Goal: Transaction & Acquisition: Book appointment/travel/reservation

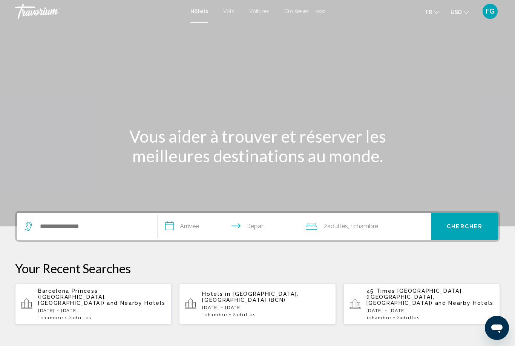
click at [462, 13] on span "USD" at bounding box center [456, 12] width 11 height 6
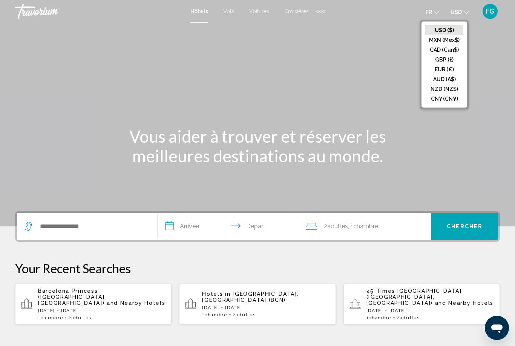
click at [444, 73] on button "EUR (€)" at bounding box center [445, 70] width 38 height 10
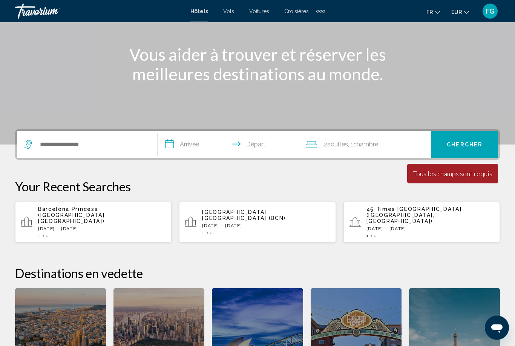
scroll to position [82, 0]
click at [121, 144] on input "Search widget" at bounding box center [92, 144] width 107 height 11
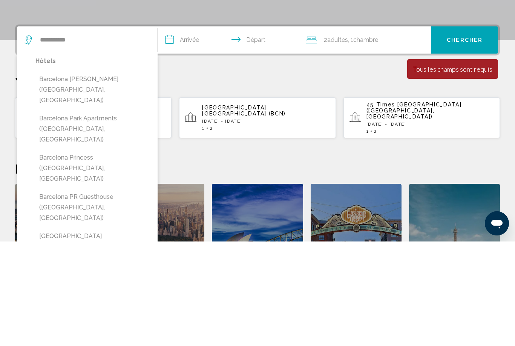
click at [118, 255] on button "Barcelona Princess ([GEOGRAPHIC_DATA], [GEOGRAPHIC_DATA])" at bounding box center [92, 272] width 115 height 35
type input "**********"
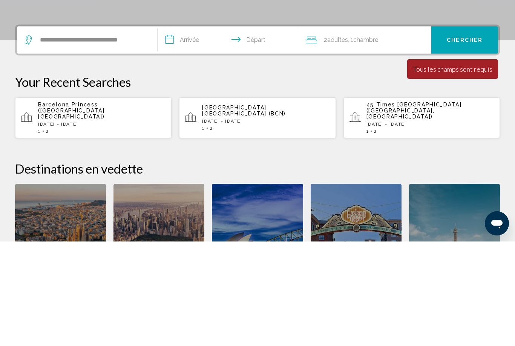
click at [188, 131] on input "**********" at bounding box center [230, 145] width 144 height 29
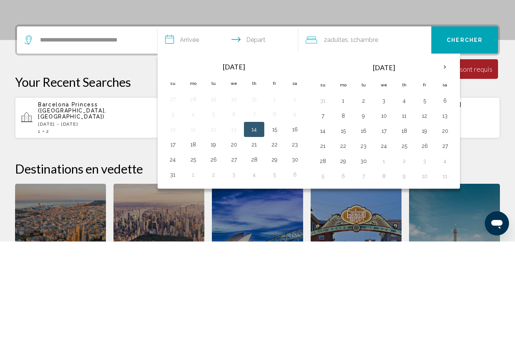
scroll to position [186, 0]
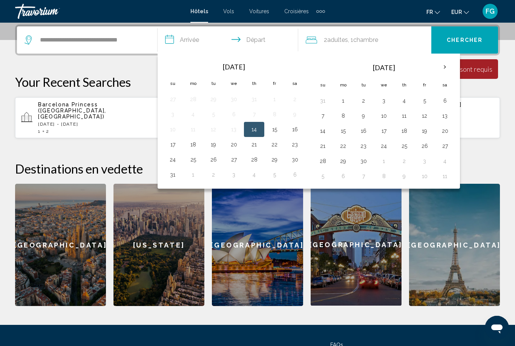
click at [447, 68] on th "Next month" at bounding box center [445, 67] width 20 height 17
click at [446, 130] on button "18" at bounding box center [445, 131] width 12 height 11
click at [363, 146] on button "21" at bounding box center [364, 146] width 12 height 11
type input "**********"
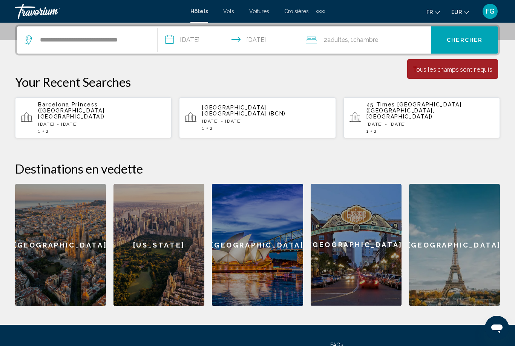
click at [468, 40] on span "Chercher" at bounding box center [465, 40] width 36 height 6
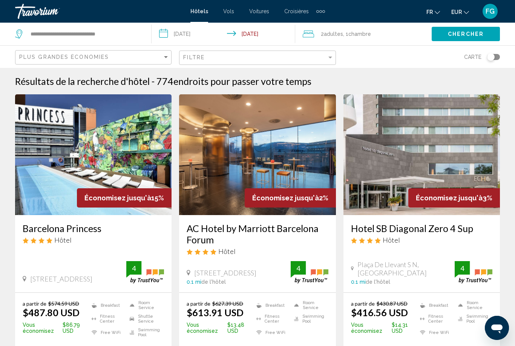
click at [463, 8] on button "EUR USD ($) MXN (Mex$) CAD (Can$) GBP (£) EUR (€) AUD (A$) NZD (NZ$) CNY (CN¥)" at bounding box center [461, 11] width 18 height 11
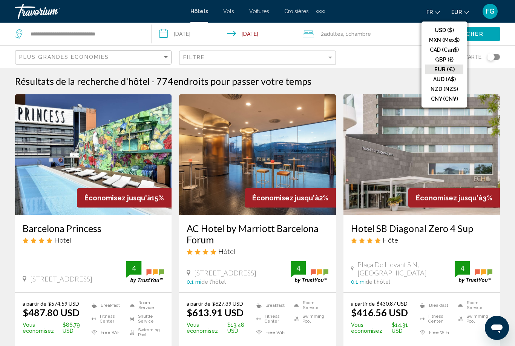
click at [449, 71] on button "EUR (€)" at bounding box center [445, 70] width 38 height 10
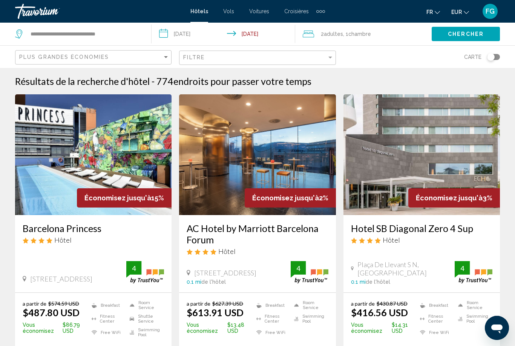
click at [435, 13] on icon "Change language" at bounding box center [437, 12] width 5 height 5
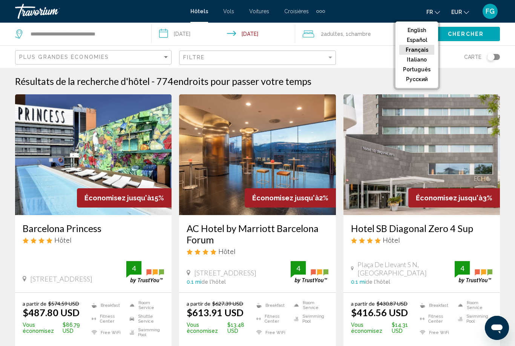
click at [432, 48] on button "Français" at bounding box center [417, 50] width 35 height 10
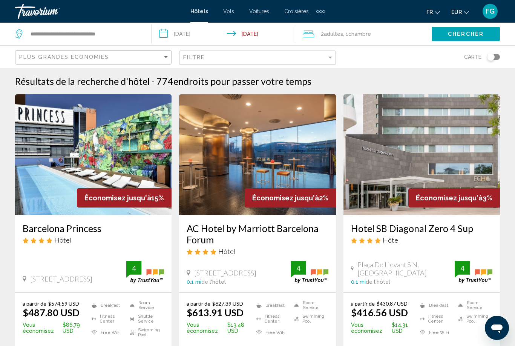
click at [456, 9] on span "EUR" at bounding box center [457, 12] width 11 height 6
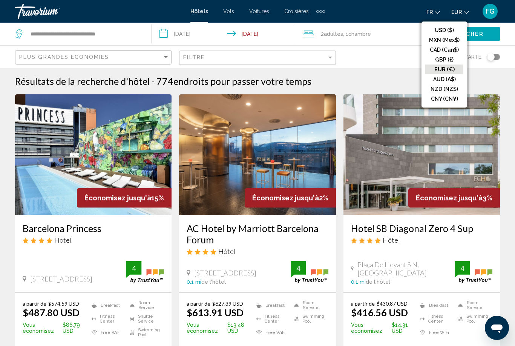
click at [452, 71] on button "EUR (€)" at bounding box center [445, 70] width 38 height 10
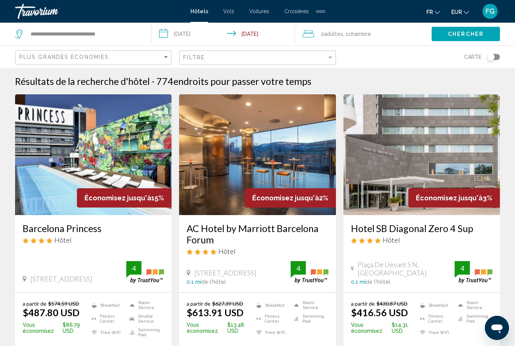
click at [147, 202] on div "Économisez jusqu'à 15%" at bounding box center [124, 197] width 95 height 19
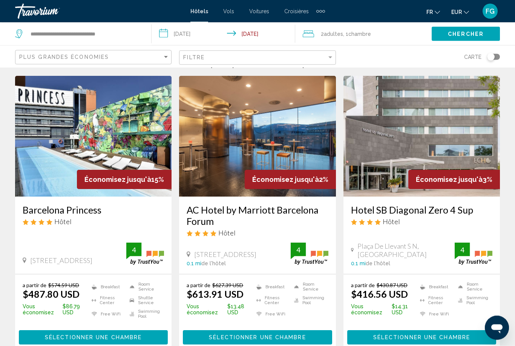
scroll to position [19, 0]
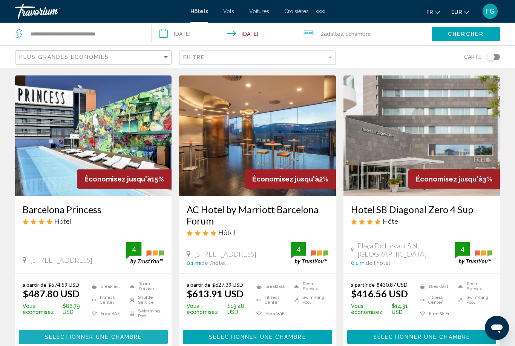
click at [101, 338] on span "Sélectionner une chambre" at bounding box center [93, 337] width 97 height 6
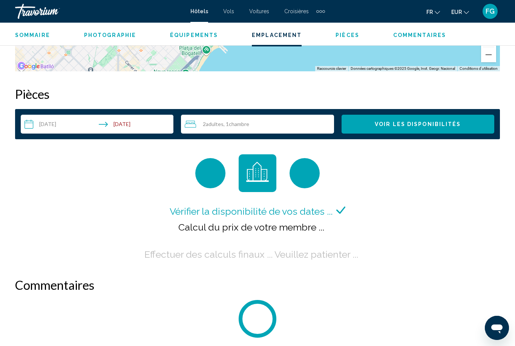
scroll to position [1048, 0]
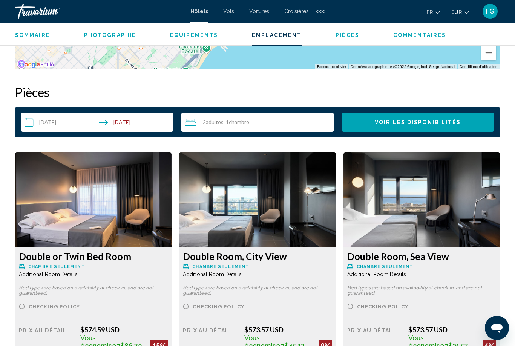
click at [463, 12] on button "EUR USD ($) MXN (Mex$) CAD (Can$) GBP (£) EUR (€) AUD (A$) NZD (NZ$) CNY (CN¥)" at bounding box center [461, 11] width 18 height 11
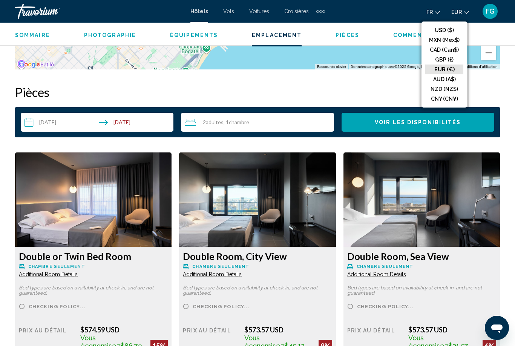
click at [454, 68] on button "EUR (€)" at bounding box center [445, 70] width 38 height 10
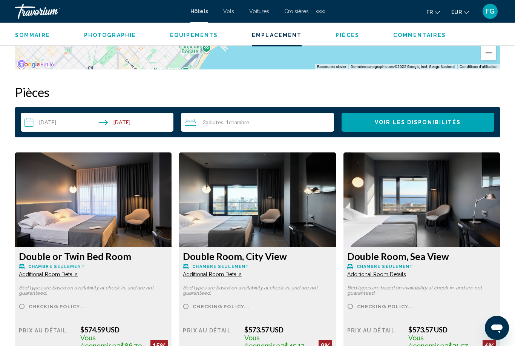
click at [458, 9] on span "EUR" at bounding box center [457, 12] width 11 height 6
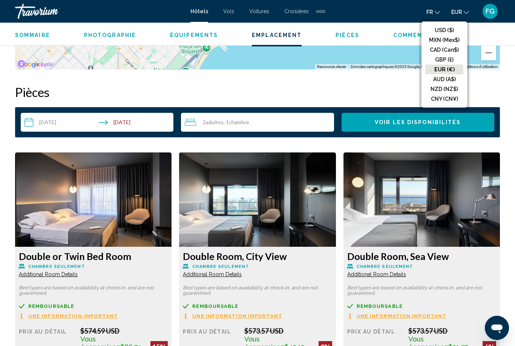
click at [456, 30] on button "USD ($)" at bounding box center [445, 30] width 38 height 10
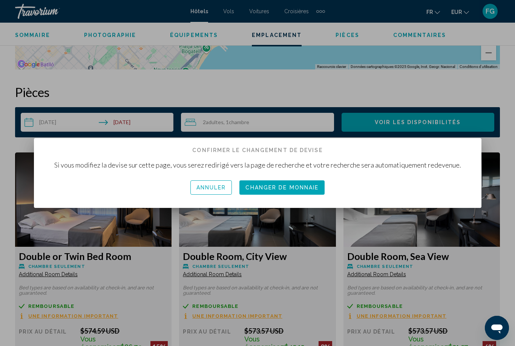
click at [286, 194] on button "Changer de monnaie" at bounding box center [282, 187] width 85 height 14
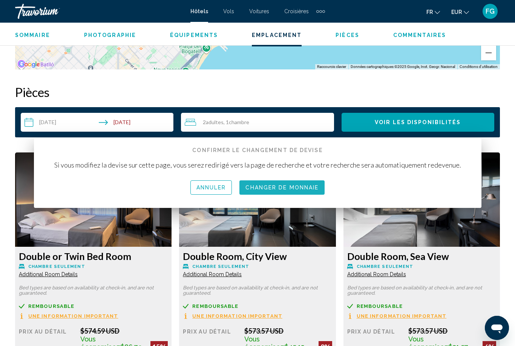
scroll to position [1048, 0]
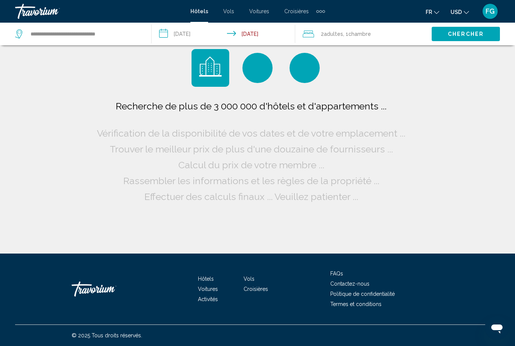
scroll to position [24, 0]
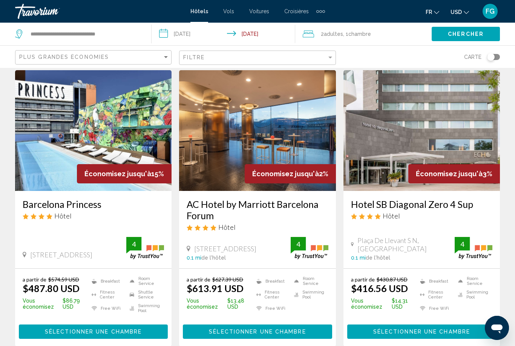
click at [468, 12] on icon "Change currency" at bounding box center [466, 12] width 5 height 5
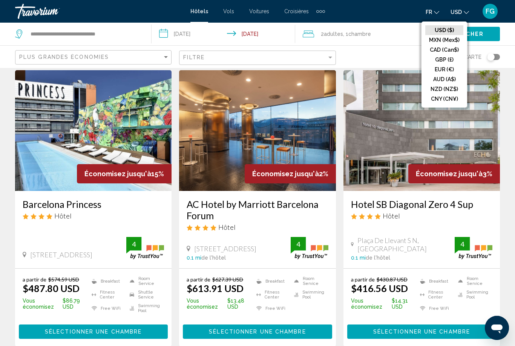
click at [452, 71] on button "EUR (€)" at bounding box center [445, 70] width 38 height 10
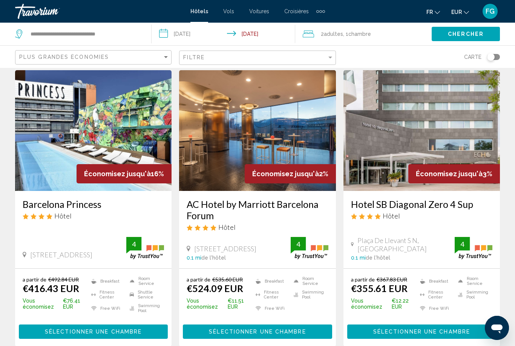
click at [126, 208] on h3 "Barcelona Princess" at bounding box center [93, 203] width 141 height 11
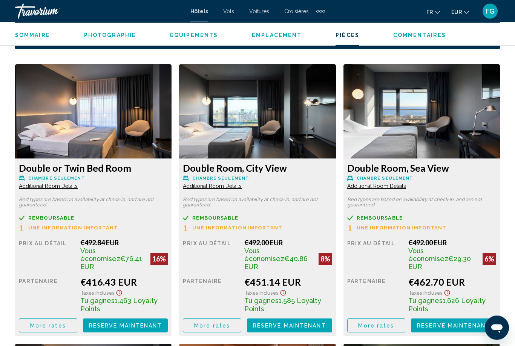
scroll to position [1136, 0]
click at [162, 323] on span "Reserve maintenant" at bounding box center [125, 326] width 73 height 6
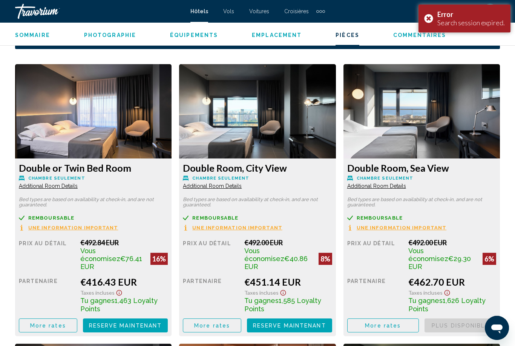
click at [432, 20] on div "Error Search session expired." at bounding box center [465, 19] width 92 height 28
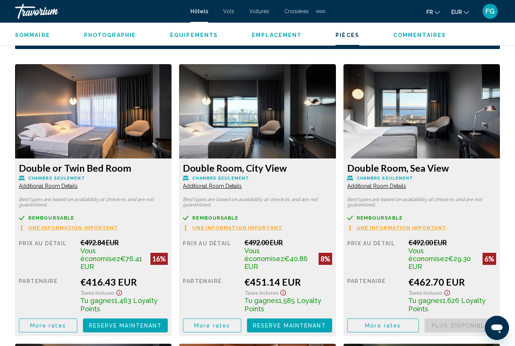
click at [162, 323] on span "Reserve maintenant" at bounding box center [125, 326] width 73 height 6
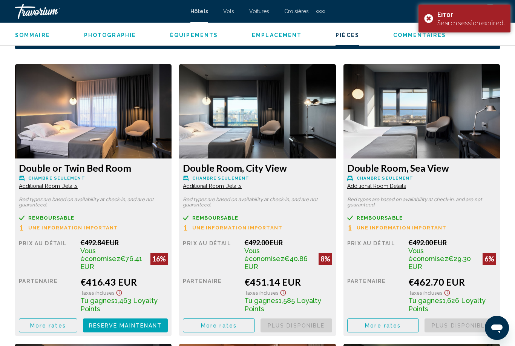
click at [148, 323] on span "Reserve maintenant" at bounding box center [125, 326] width 73 height 6
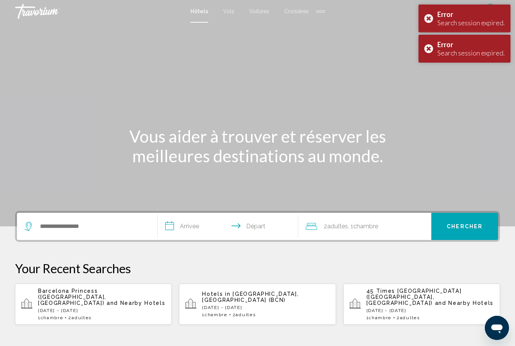
click at [429, 50] on div "Error Search session expired." at bounding box center [465, 49] width 92 height 28
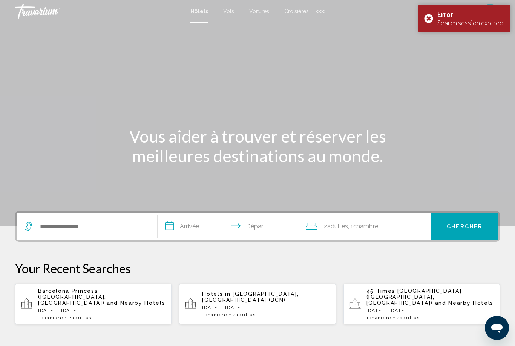
click at [432, 21] on div "Error Search session expired." at bounding box center [465, 19] width 92 height 28
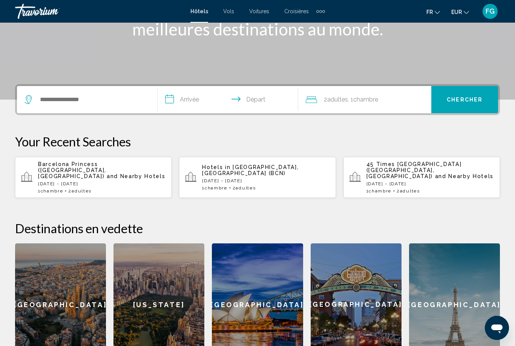
scroll to position [126, 0]
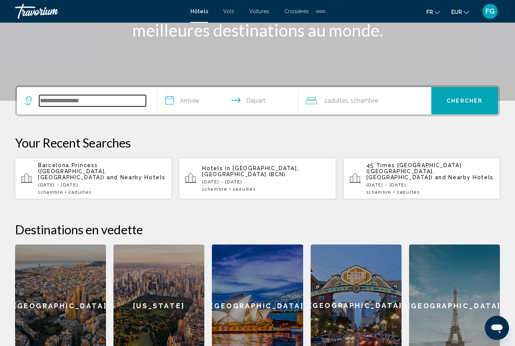
click at [127, 103] on input "Search widget" at bounding box center [92, 100] width 107 height 11
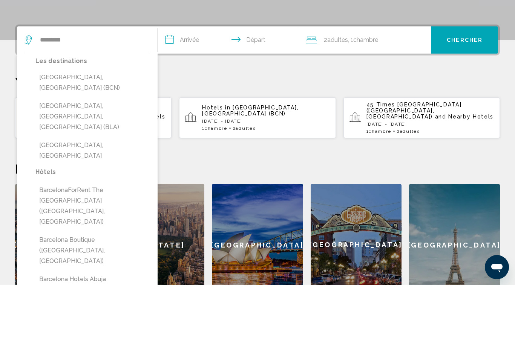
click at [91, 131] on button "[GEOGRAPHIC_DATA], [GEOGRAPHIC_DATA] (BCN)" at bounding box center [92, 143] width 115 height 25
type input "**********"
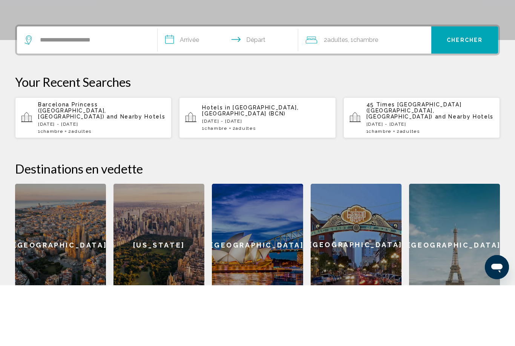
click at [211, 87] on input "**********" at bounding box center [230, 101] width 144 height 29
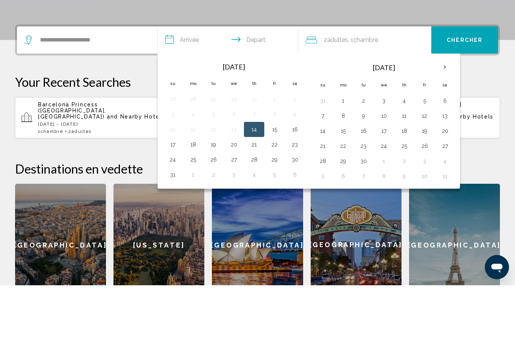
scroll to position [186, 0]
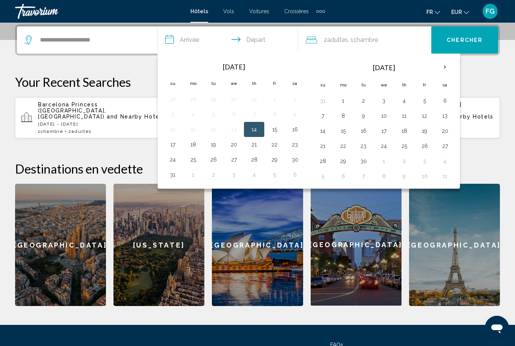
click at [446, 66] on th "Next month" at bounding box center [445, 67] width 20 height 17
click at [446, 131] on button "18" at bounding box center [445, 131] width 12 height 11
click at [362, 148] on button "21" at bounding box center [364, 146] width 12 height 11
type input "**********"
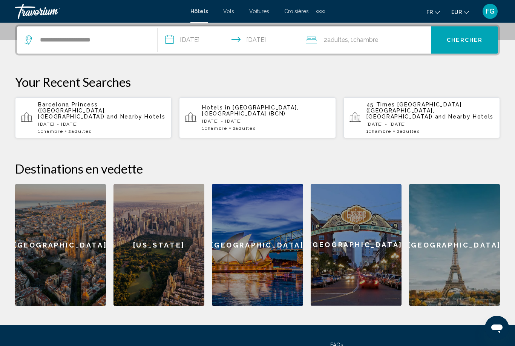
click at [467, 46] on button "Chercher" at bounding box center [465, 39] width 67 height 27
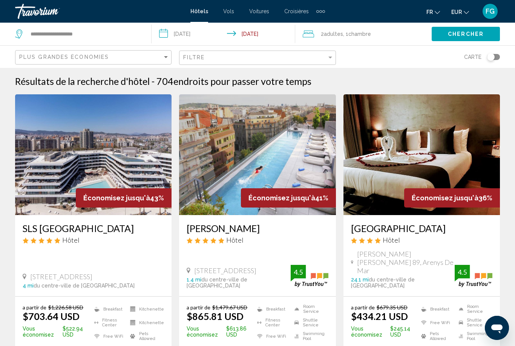
click at [467, 13] on icon "Change currency" at bounding box center [466, 12] width 5 height 5
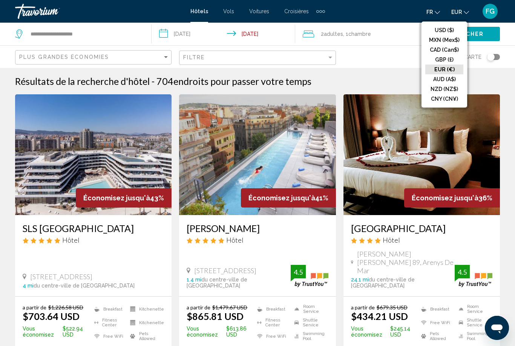
click at [454, 70] on button "EUR (€)" at bounding box center [445, 70] width 38 height 10
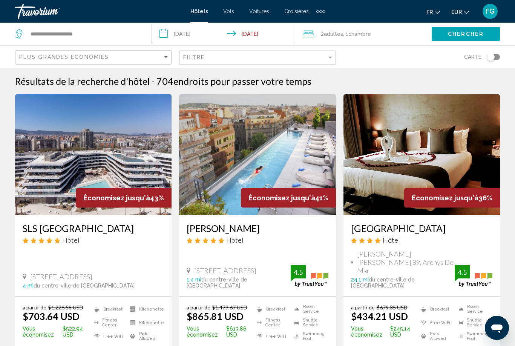
click at [469, 12] on icon "Change currency" at bounding box center [466, 12] width 5 height 3
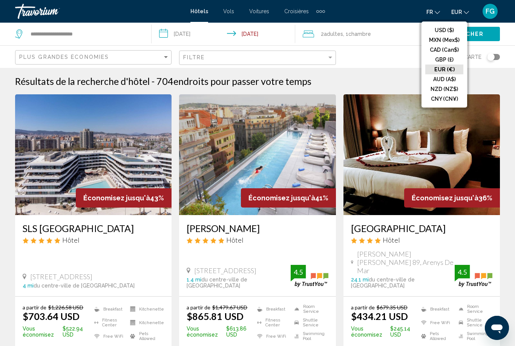
click at [454, 74] on button "EUR (€)" at bounding box center [445, 70] width 38 height 10
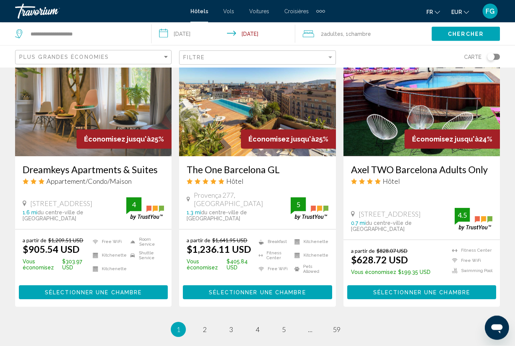
scroll to position [933, 0]
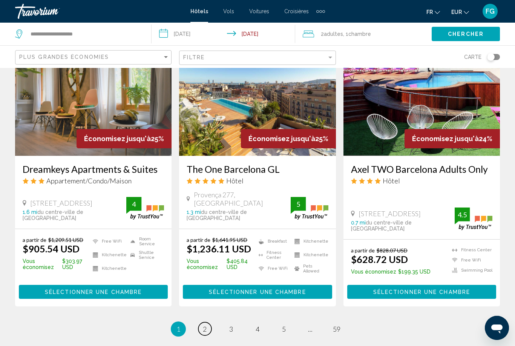
click at [206, 325] on span "2" at bounding box center [205, 329] width 4 height 8
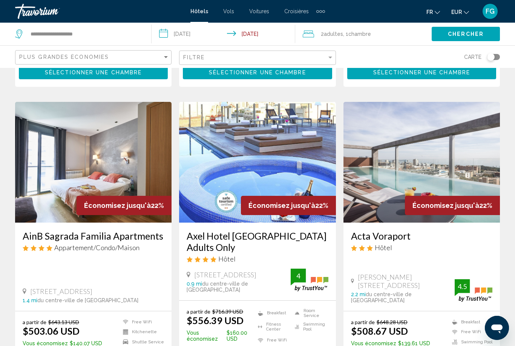
scroll to position [291, 0]
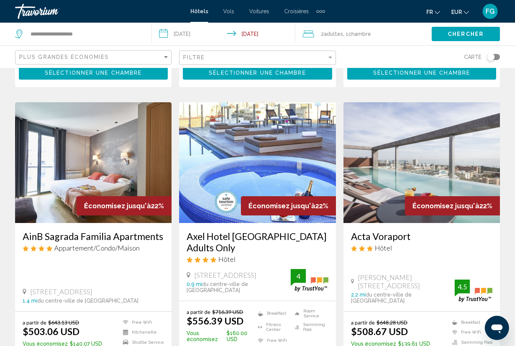
click at [466, 14] on icon "Change currency" at bounding box center [466, 12] width 5 height 5
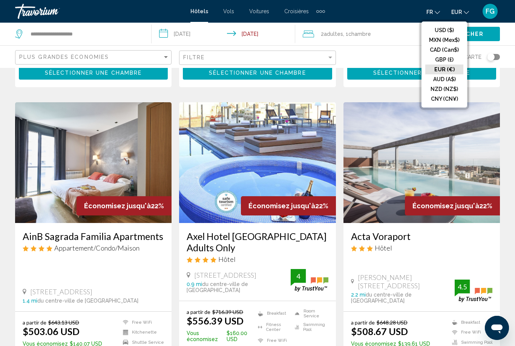
click at [453, 66] on button "EUR (€)" at bounding box center [445, 70] width 38 height 10
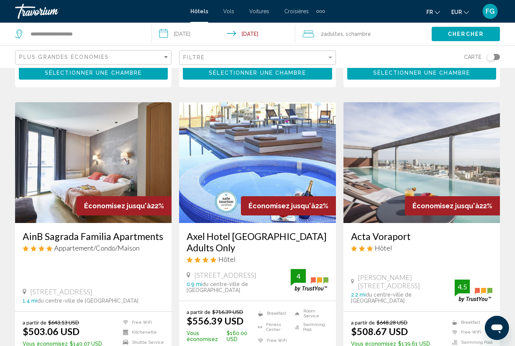
click at [464, 11] on icon "Change currency" at bounding box center [466, 12] width 5 height 5
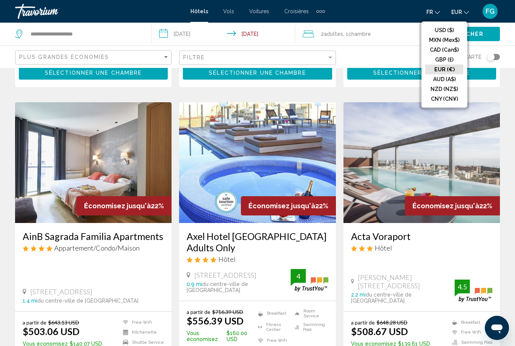
click at [453, 29] on button "USD ($)" at bounding box center [445, 30] width 38 height 10
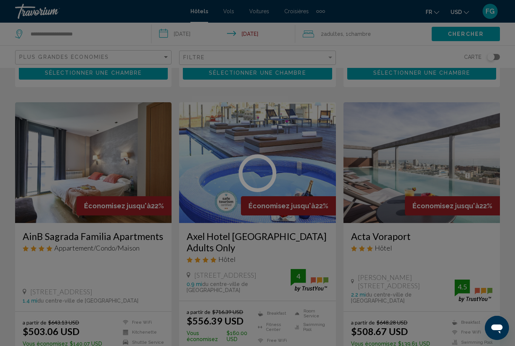
scroll to position [0, 0]
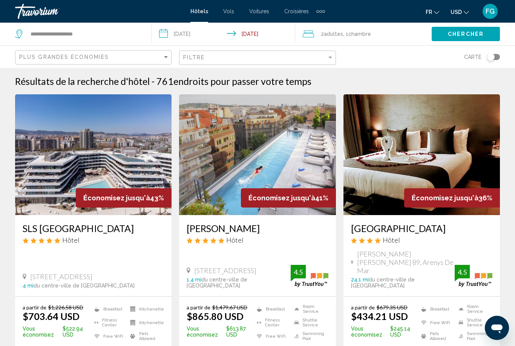
click at [460, 16] on button "USD USD ($) MXN (Mex$) CAD (Can$) GBP (£) EUR (€) AUD (A$) NZD (NZ$) CNY (CN¥)" at bounding box center [460, 11] width 18 height 11
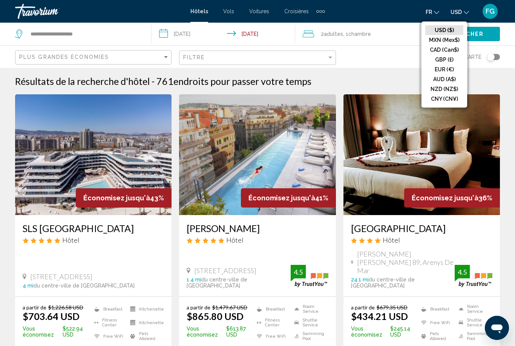
click at [450, 70] on button "EUR (€)" at bounding box center [445, 70] width 38 height 10
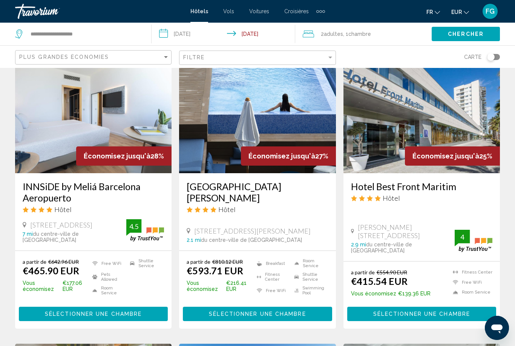
scroll to position [624, 0]
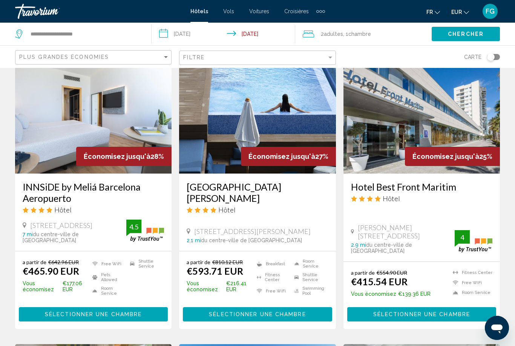
click at [396, 116] on img "Main content" at bounding box center [422, 113] width 157 height 121
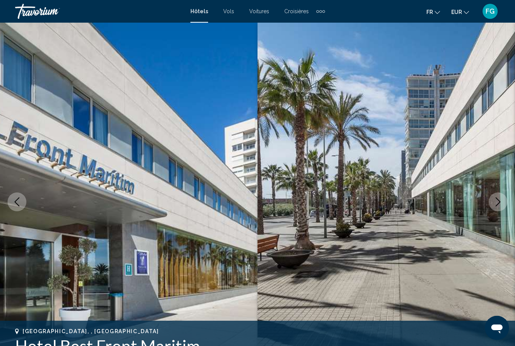
click at [501, 200] on icon "Next image" at bounding box center [498, 201] width 9 height 9
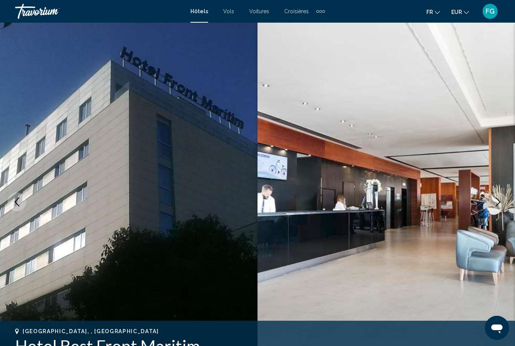
click at [498, 192] on img "Main content" at bounding box center [387, 202] width 258 height 358
click at [495, 200] on icon "Next image" at bounding box center [498, 201] width 9 height 9
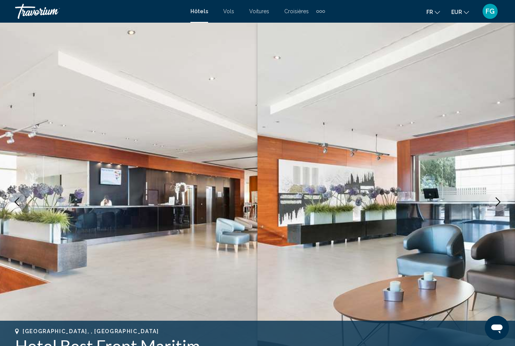
click at [501, 200] on icon "Next image" at bounding box center [498, 201] width 9 height 9
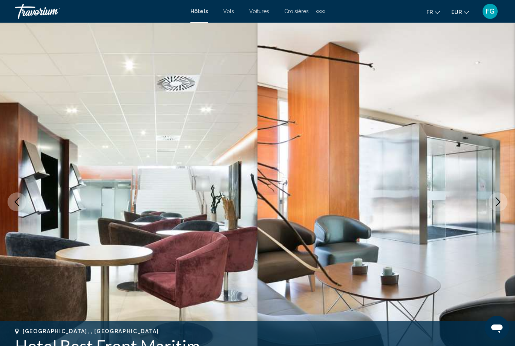
click at [501, 200] on icon "Next image" at bounding box center [498, 201] width 9 height 9
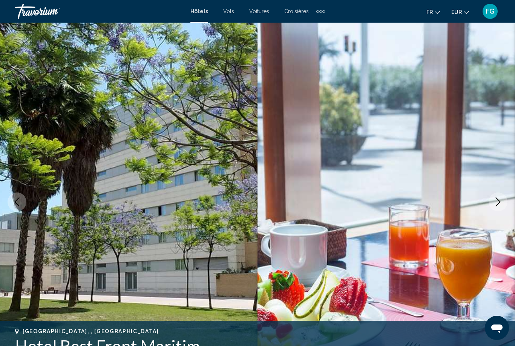
click at [491, 204] on button "Next image" at bounding box center [498, 201] width 19 height 19
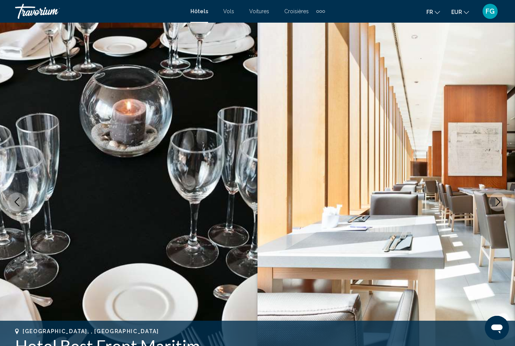
click at [492, 203] on button "Next image" at bounding box center [498, 201] width 19 height 19
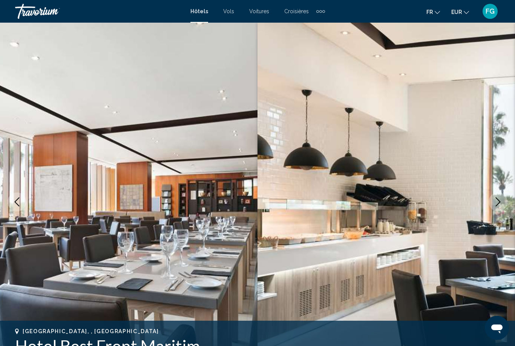
click at [494, 202] on icon "Next image" at bounding box center [498, 201] width 9 height 9
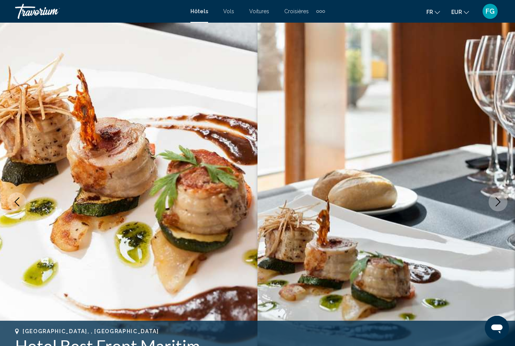
click at [492, 202] on button "Next image" at bounding box center [498, 201] width 19 height 19
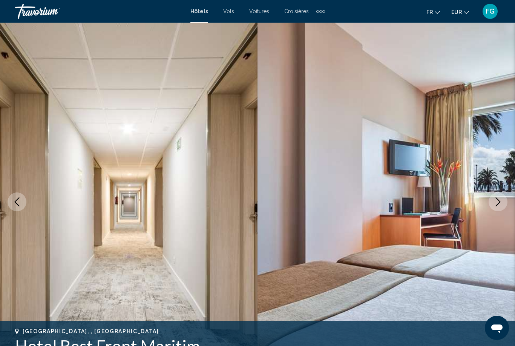
click at [494, 202] on icon "Next image" at bounding box center [498, 201] width 9 height 9
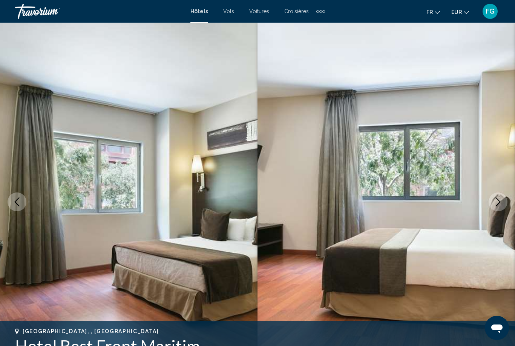
click at [495, 203] on icon "Next image" at bounding box center [498, 201] width 9 height 9
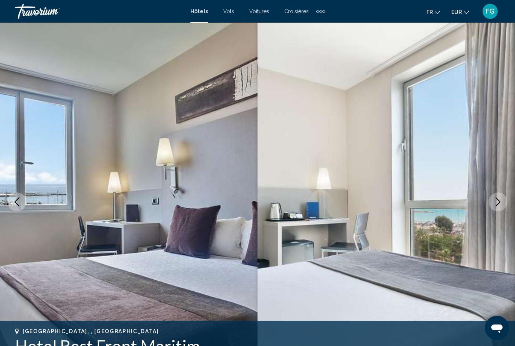
click at [501, 201] on icon "Next image" at bounding box center [498, 201] width 9 height 9
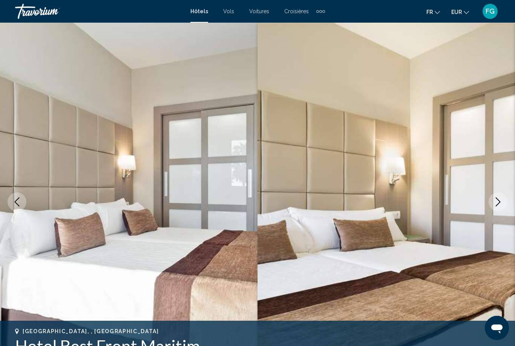
click at [501, 200] on icon "Next image" at bounding box center [498, 201] width 9 height 9
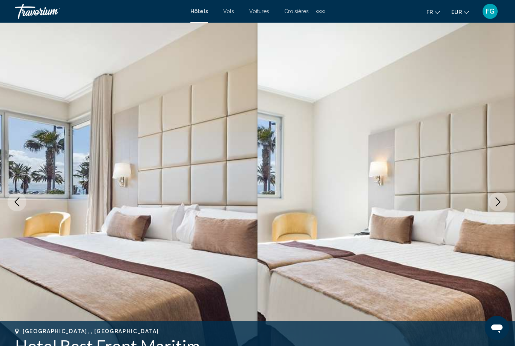
click at [498, 201] on icon "Next image" at bounding box center [498, 201] width 9 height 9
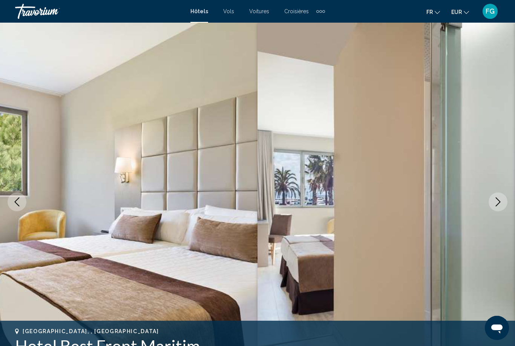
click at [500, 199] on icon "Next image" at bounding box center [498, 201] width 9 height 9
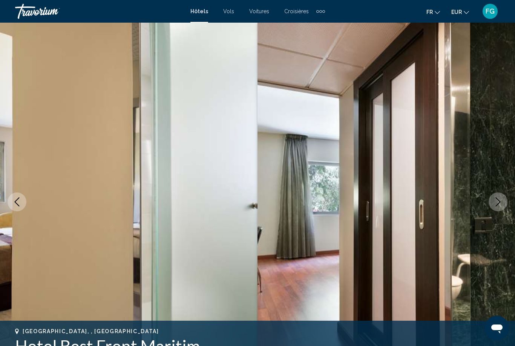
click at [500, 200] on icon "Next image" at bounding box center [498, 201] width 9 height 9
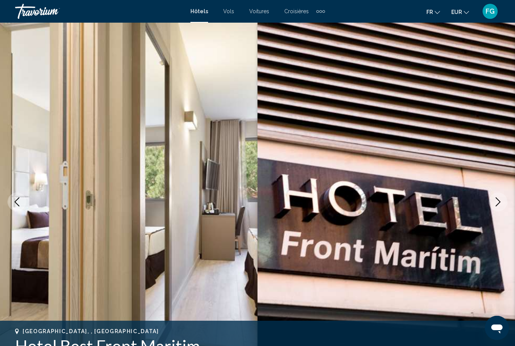
click at [490, 206] on button "Next image" at bounding box center [498, 201] width 19 height 19
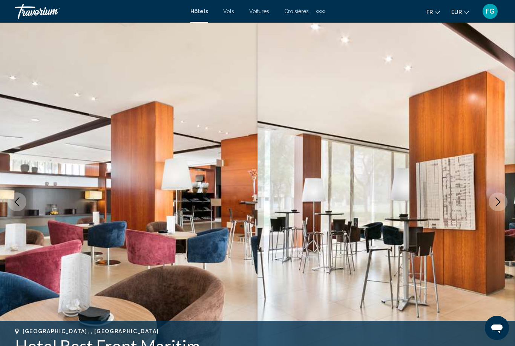
click at [494, 203] on icon "Next image" at bounding box center [498, 201] width 9 height 9
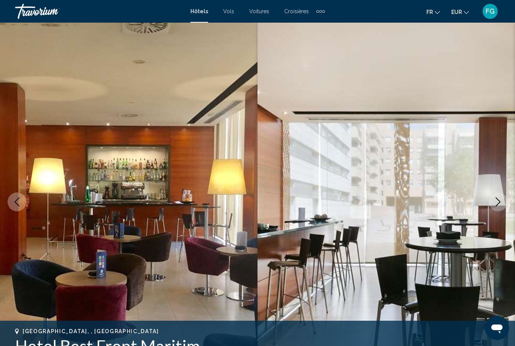
click at [500, 199] on icon "Next image" at bounding box center [498, 201] width 9 height 9
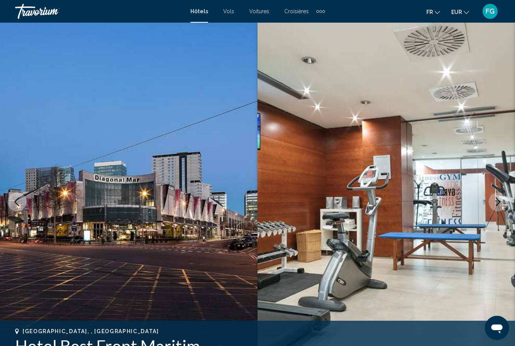
click at [500, 200] on icon "Next image" at bounding box center [498, 201] width 9 height 9
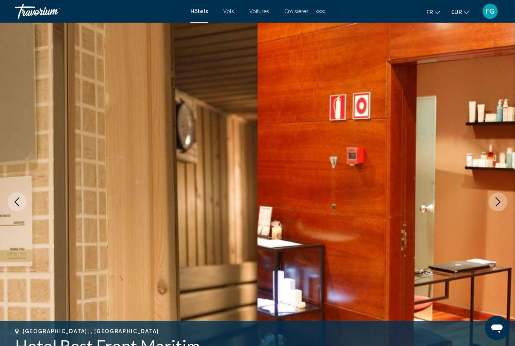
click at [502, 198] on icon "Next image" at bounding box center [498, 201] width 9 height 9
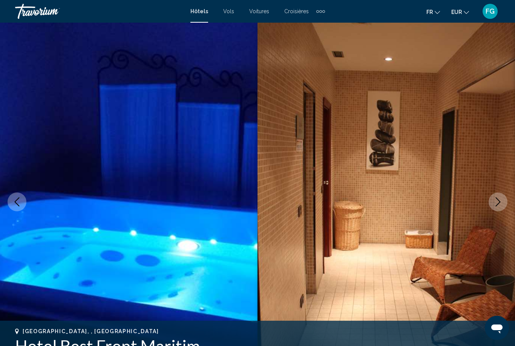
click at [499, 197] on button "Next image" at bounding box center [498, 201] width 19 height 19
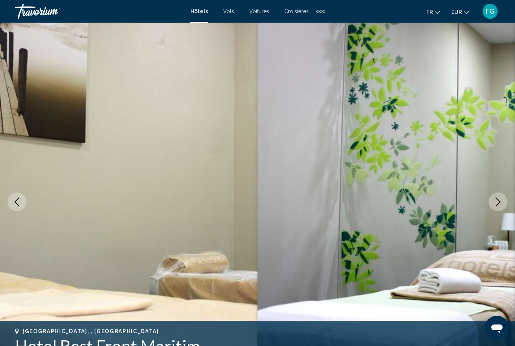
click at [498, 197] on button "Next image" at bounding box center [498, 201] width 19 height 19
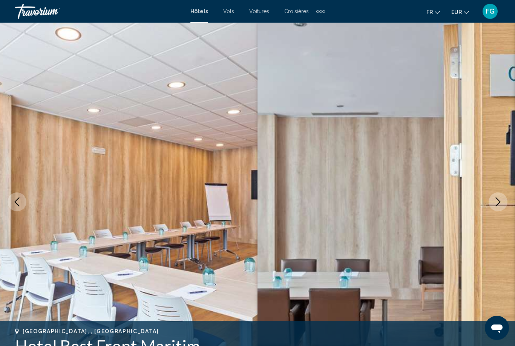
click at [501, 196] on button "Next image" at bounding box center [498, 201] width 19 height 19
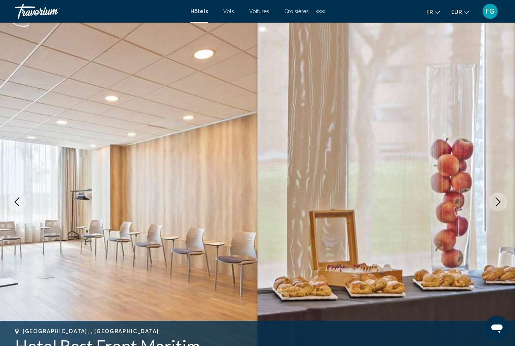
click at [504, 196] on button "Next image" at bounding box center [498, 201] width 19 height 19
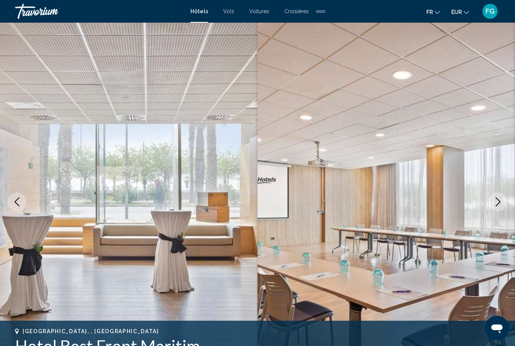
click at [503, 196] on button "Next image" at bounding box center [498, 201] width 19 height 19
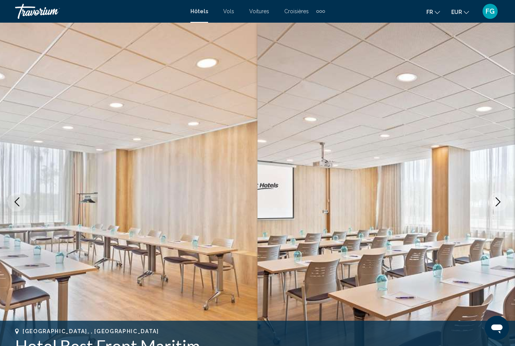
click at [502, 197] on button "Next image" at bounding box center [498, 201] width 19 height 19
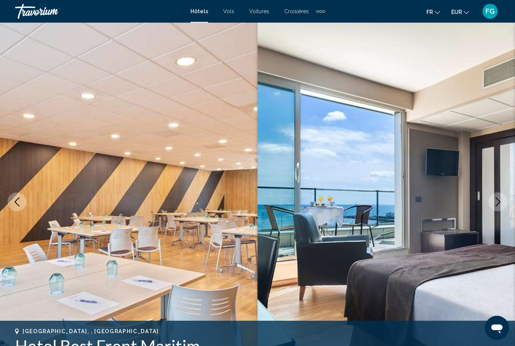
click at [500, 198] on icon "Next image" at bounding box center [498, 201] width 9 height 9
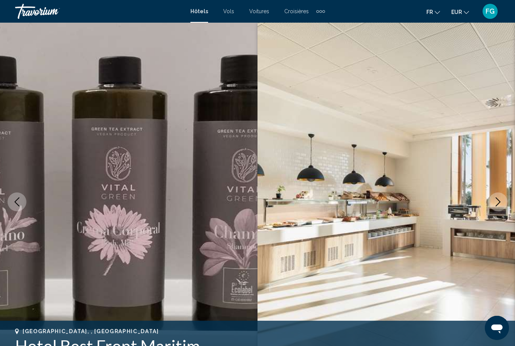
click at [502, 197] on button "Next image" at bounding box center [498, 201] width 19 height 19
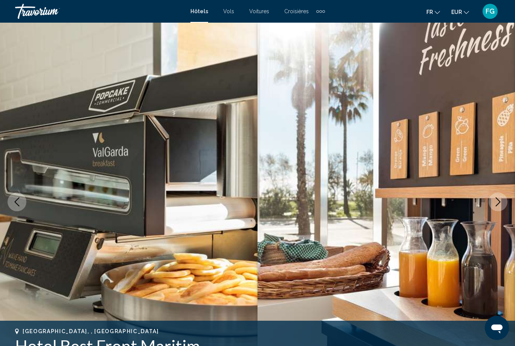
click at [503, 197] on button "Next image" at bounding box center [498, 201] width 19 height 19
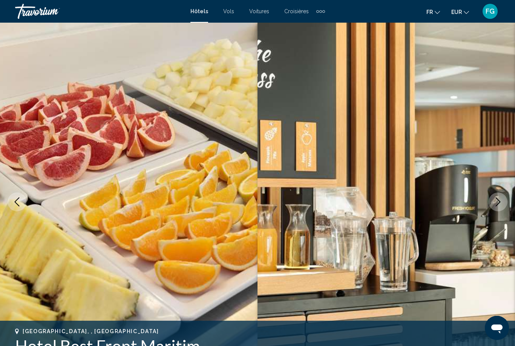
click at [500, 198] on icon "Next image" at bounding box center [498, 201] width 9 height 9
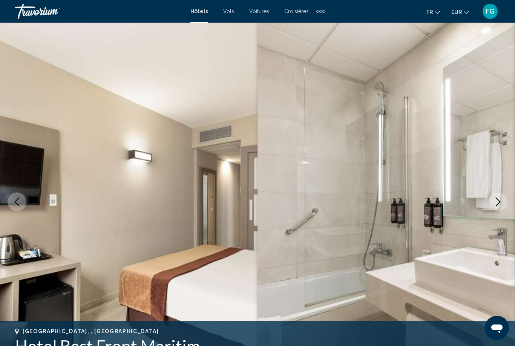
click at [503, 198] on button "Next image" at bounding box center [498, 201] width 19 height 19
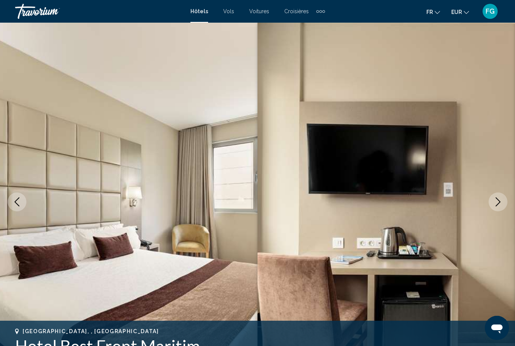
click at [504, 198] on button "Next image" at bounding box center [498, 201] width 19 height 19
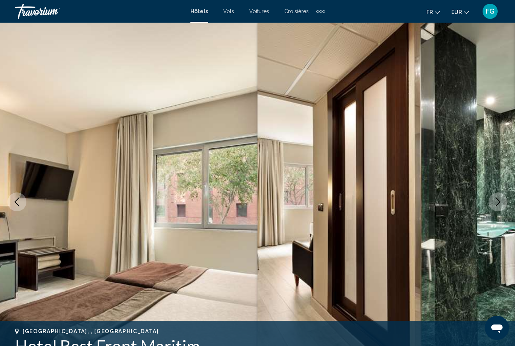
click at [504, 205] on button "Next image" at bounding box center [498, 201] width 19 height 19
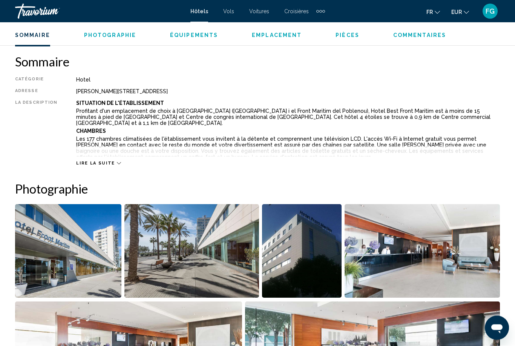
scroll to position [366, 0]
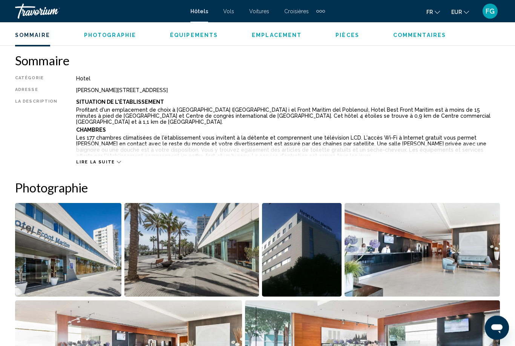
click at [89, 164] on span "Lire la suite" at bounding box center [95, 162] width 38 height 5
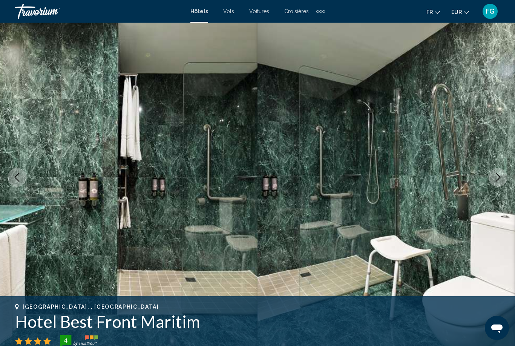
scroll to position [0, 0]
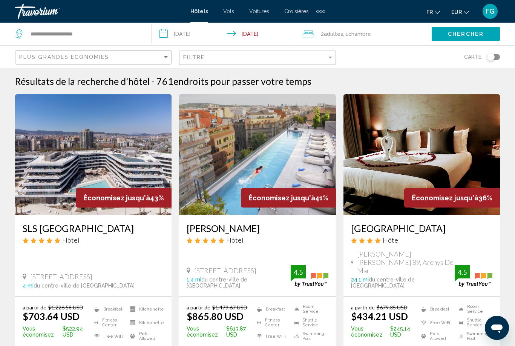
click at [456, 9] on span "EUR" at bounding box center [457, 12] width 11 height 6
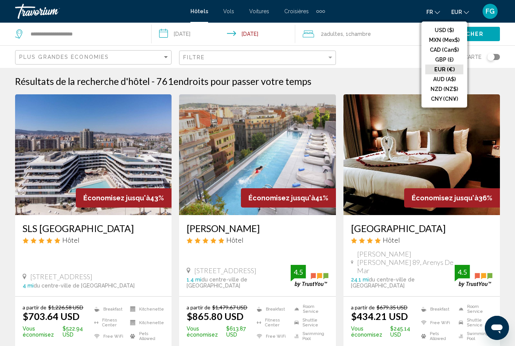
click at [453, 73] on button "EUR (€)" at bounding box center [445, 70] width 38 height 10
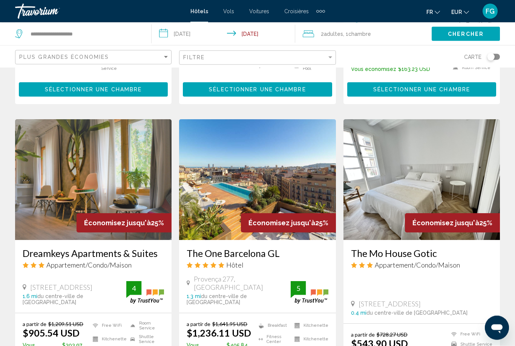
scroll to position [852, 0]
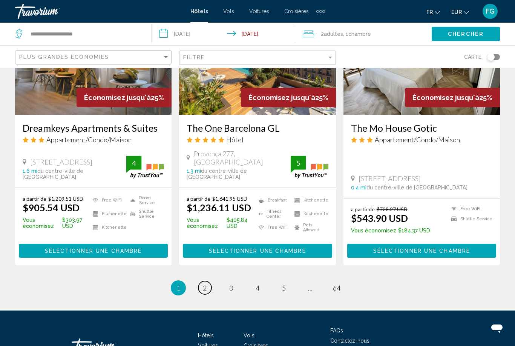
click at [202, 281] on link "page 2" at bounding box center [204, 287] width 13 height 13
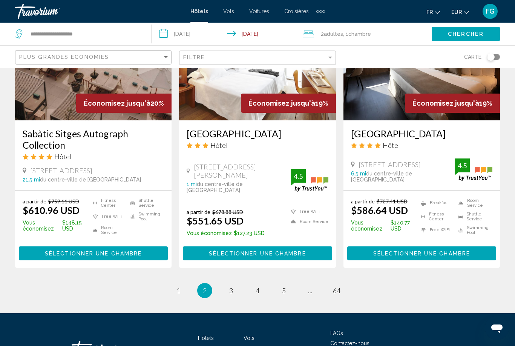
click at [201, 283] on li "You're on page 2" at bounding box center [204, 290] width 15 height 15
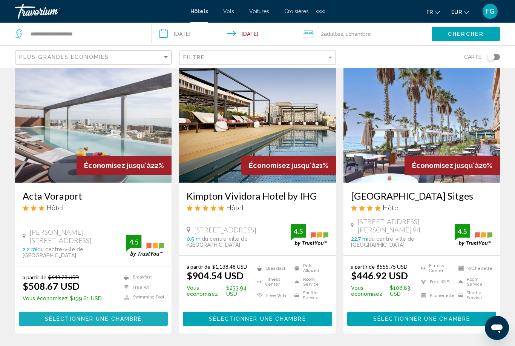
scroll to position [621, 0]
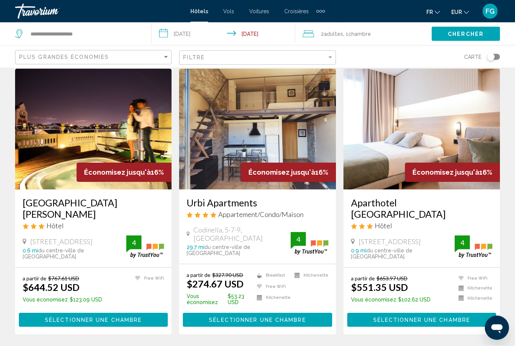
scroll to position [899, 0]
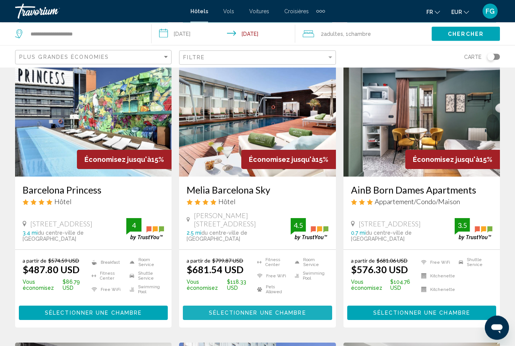
scroll to position [330, 0]
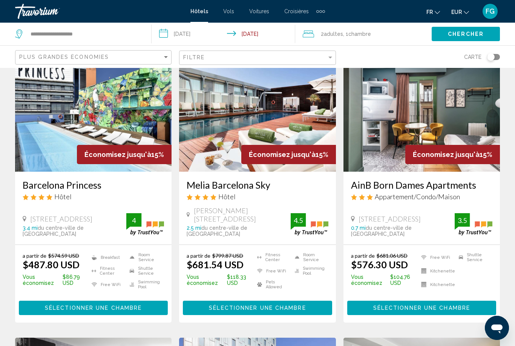
click at [74, 132] on img "Main content" at bounding box center [93, 111] width 157 height 121
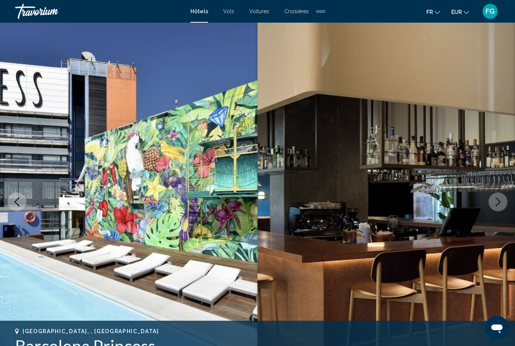
click at [461, 16] on button "EUR USD ($) MXN (Mex$) CAD (Can$) GBP (£) EUR (€) AUD (A$) NZD (NZ$) CNY (CN¥)" at bounding box center [461, 11] width 18 height 11
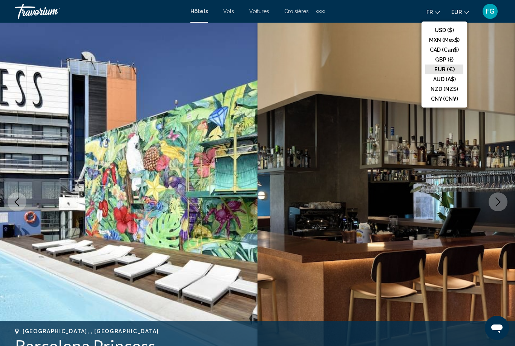
click at [448, 71] on button "EUR (€)" at bounding box center [445, 70] width 38 height 10
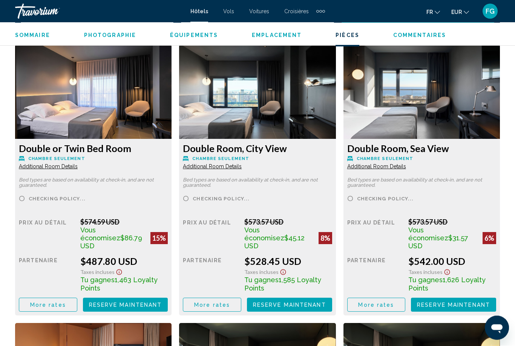
scroll to position [1156, 0]
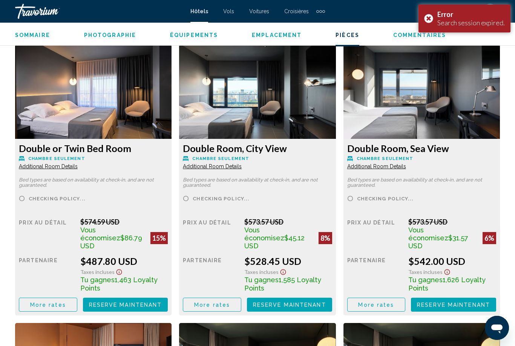
click at [429, 21] on div "Error Search session expired." at bounding box center [465, 19] width 92 height 28
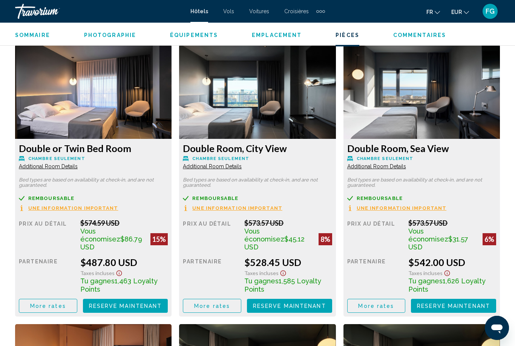
click at [466, 12] on icon "Change currency" at bounding box center [466, 12] width 5 height 3
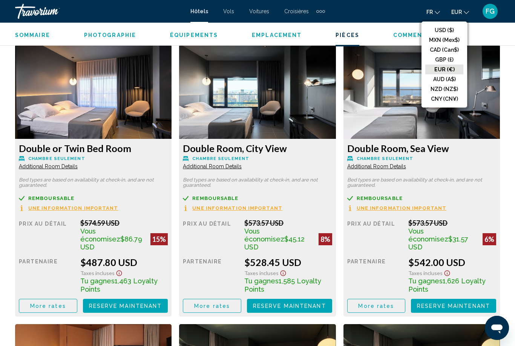
click at [451, 70] on button "EUR (€)" at bounding box center [445, 70] width 38 height 10
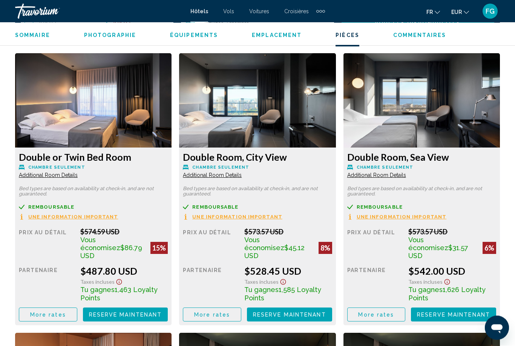
scroll to position [1139, 0]
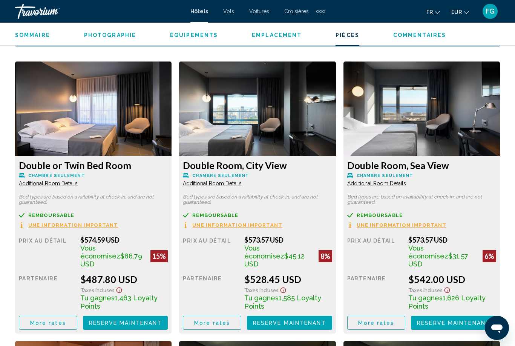
click at [454, 8] on button "EUR USD ($) MXN (Mex$) CAD (Can$) GBP (£) EUR (€) AUD (A$) NZD (NZ$) CNY (CN¥)" at bounding box center [461, 11] width 18 height 11
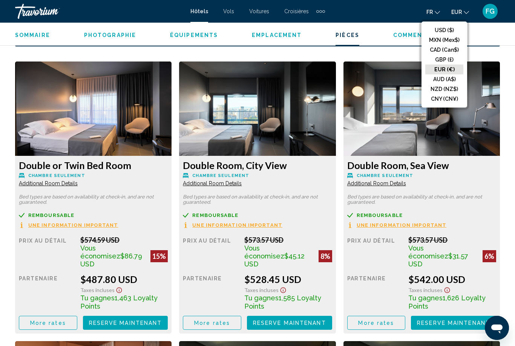
click at [451, 68] on button "EUR (€)" at bounding box center [445, 70] width 38 height 10
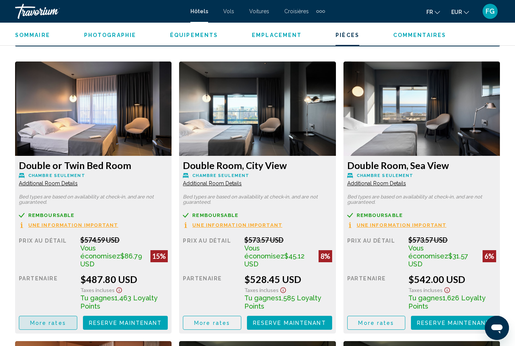
click at [57, 320] on span "More rates" at bounding box center [48, 323] width 36 height 6
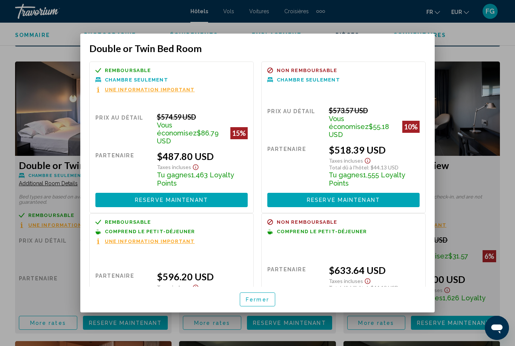
scroll to position [0, 0]
click at [262, 303] on button "Fermer" at bounding box center [257, 299] width 35 height 14
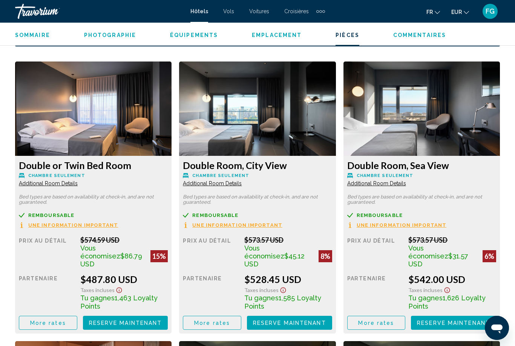
click at [468, 11] on icon "Change currency" at bounding box center [466, 12] width 5 height 5
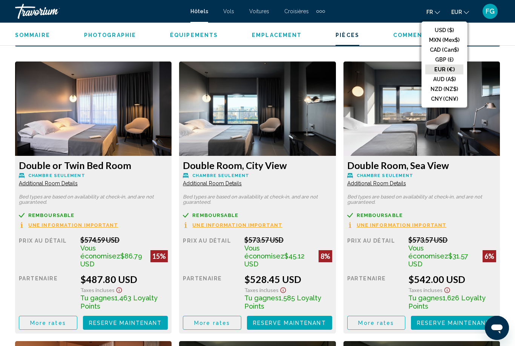
click at [451, 71] on button "EUR (€)" at bounding box center [445, 70] width 38 height 10
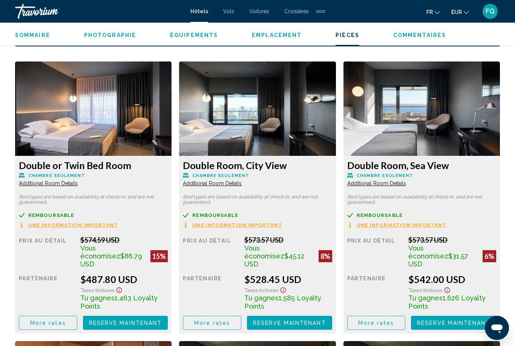
click at [469, 12] on icon "Change currency" at bounding box center [466, 12] width 5 height 3
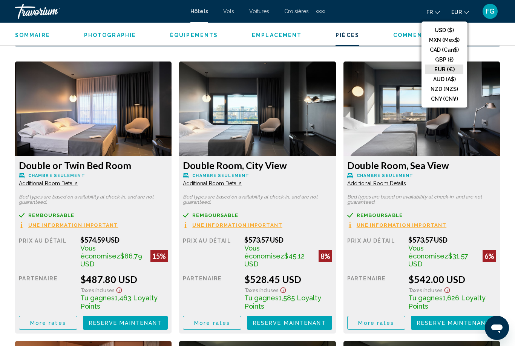
click at [449, 34] on button "USD ($)" at bounding box center [445, 30] width 38 height 10
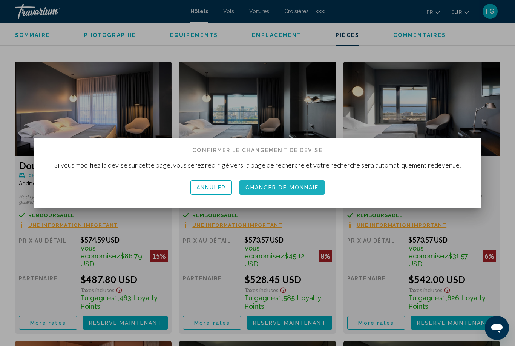
click at [293, 186] on span "Changer de monnaie" at bounding box center [282, 188] width 73 height 6
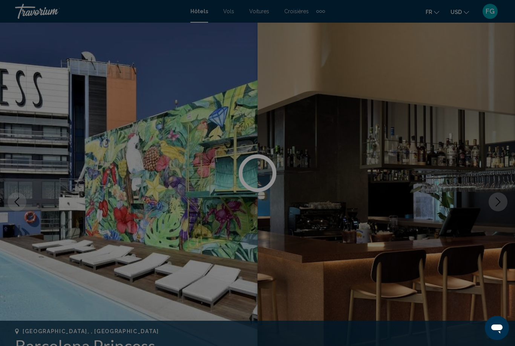
scroll to position [1139, 0]
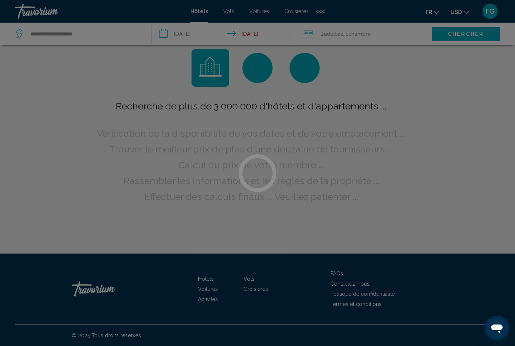
scroll to position [24, 0]
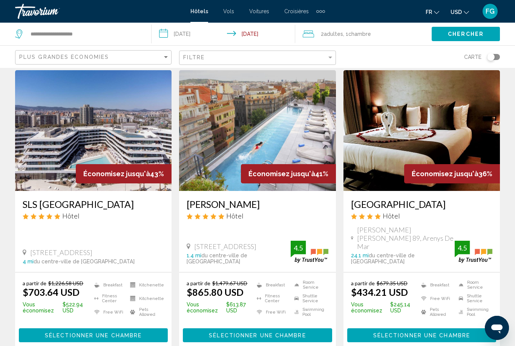
click at [461, 13] on span "USD" at bounding box center [456, 12] width 11 height 6
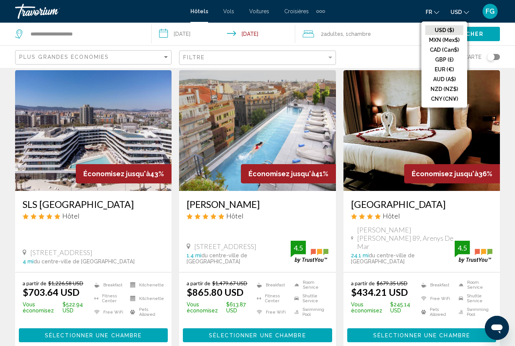
click at [446, 69] on button "EUR (€)" at bounding box center [445, 70] width 38 height 10
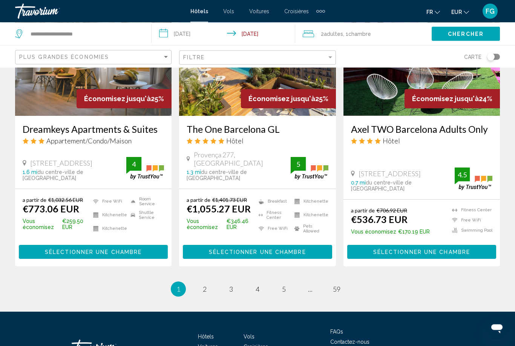
scroll to position [981, 0]
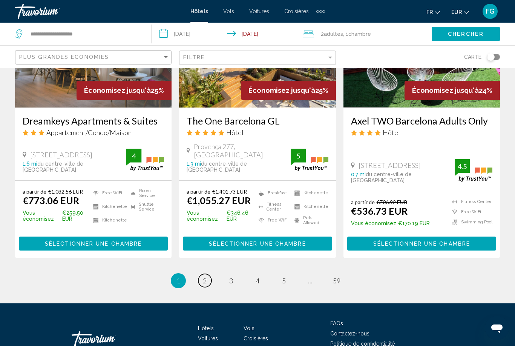
click at [202, 274] on link "page 2" at bounding box center [204, 280] width 13 height 13
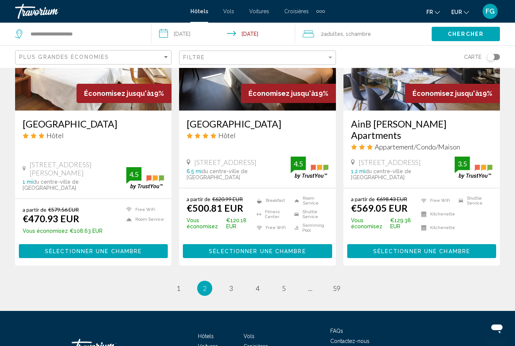
scroll to position [973, 0]
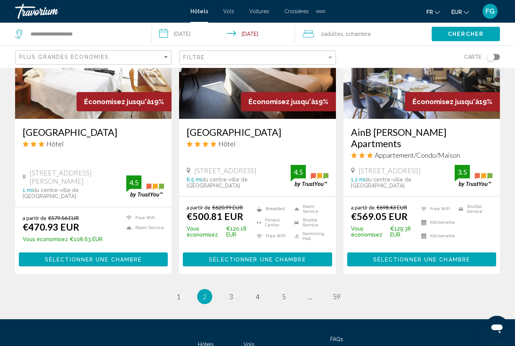
click at [207, 292] on span "2" at bounding box center [205, 296] width 4 height 8
click at [229, 290] on link "page 3" at bounding box center [231, 296] width 13 height 13
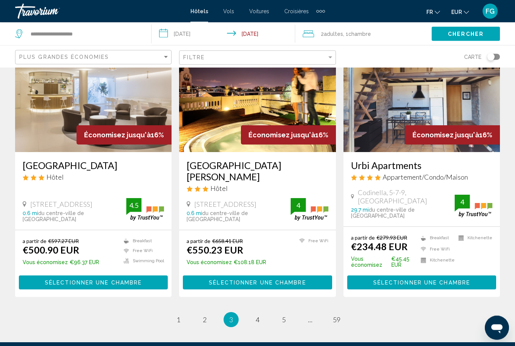
scroll to position [983, 0]
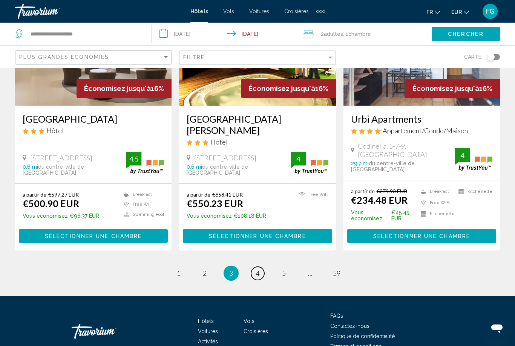
click at [258, 269] on span "4" at bounding box center [258, 273] width 4 height 8
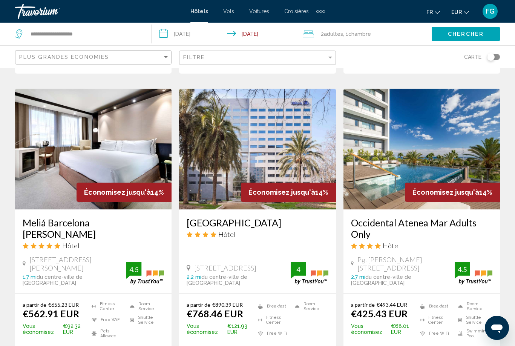
scroll to position [864, 0]
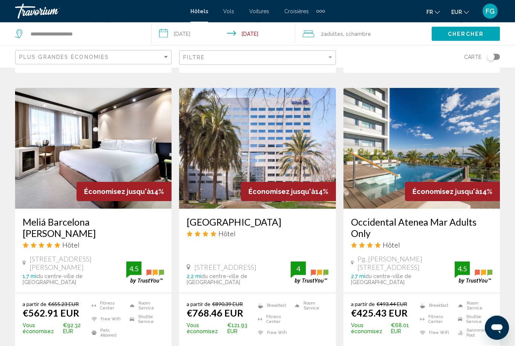
click at [472, 174] on img "Main content" at bounding box center [422, 148] width 157 height 121
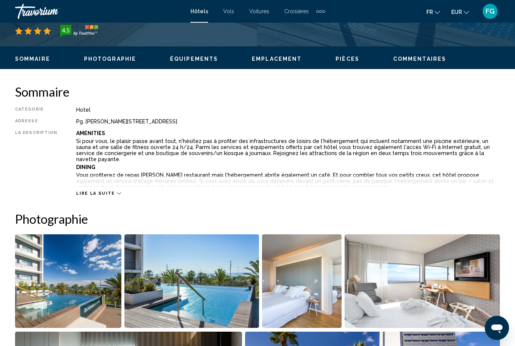
scroll to position [333, 0]
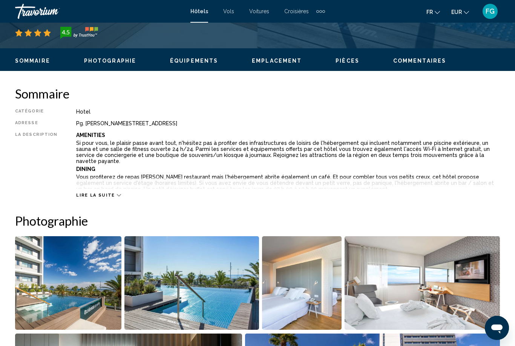
click at [99, 195] on span "Lire la suite" at bounding box center [95, 195] width 38 height 5
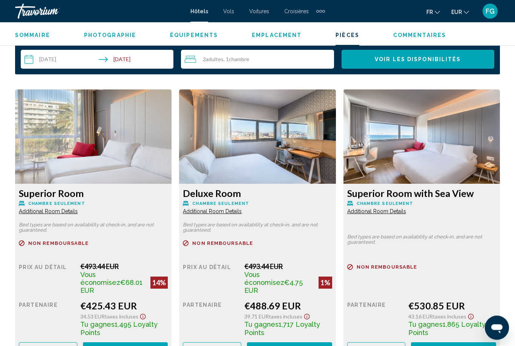
scroll to position [1365, 0]
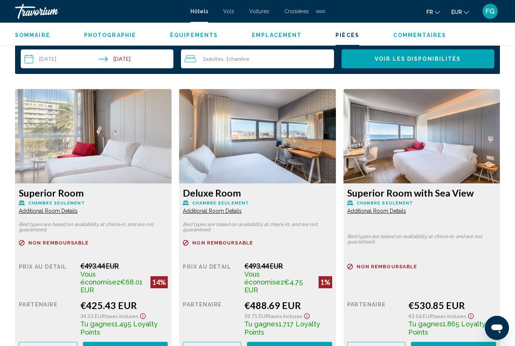
click at [145, 346] on span "Reserve maintenant" at bounding box center [125, 349] width 73 height 6
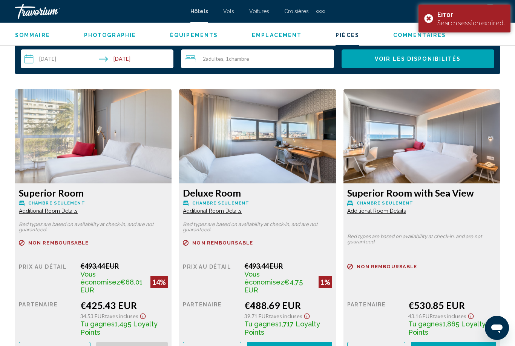
click at [426, 21] on div "Error Search session expired." at bounding box center [465, 19] width 92 height 28
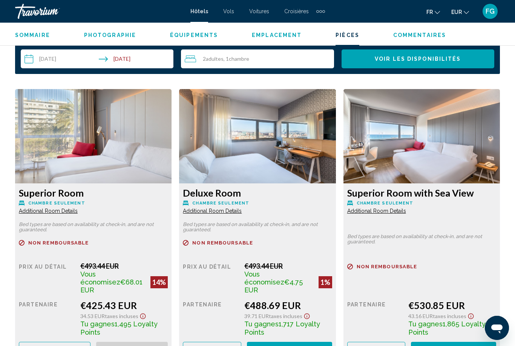
click at [0, 0] on span "Reserve maintenant" at bounding box center [0, 0] width 0 height 0
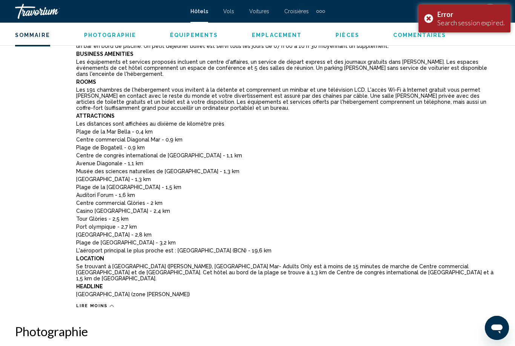
scroll to position [24, 0]
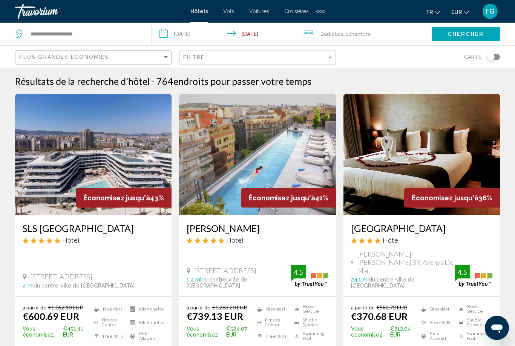
click at [494, 12] on span "FG" at bounding box center [490, 12] width 9 height 8
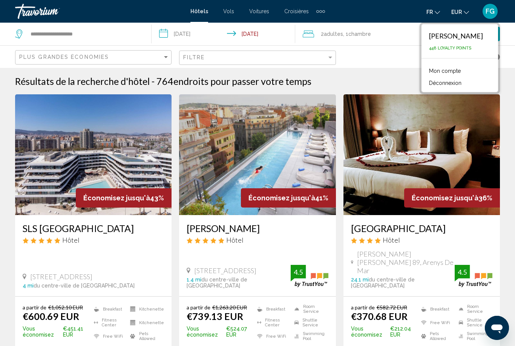
click at [455, 82] on button "Déconnexion" at bounding box center [446, 83] width 40 height 10
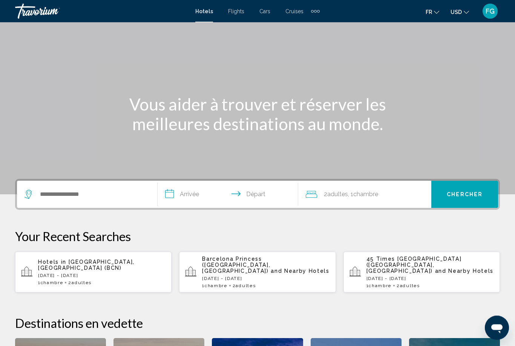
scroll to position [32, 0]
click at [463, 16] on button "USD USD ($) MXN (Mex$) CAD (Can$) GBP (£) EUR (€) AUD (A$) NZD (NZ$) CNY (CN¥)" at bounding box center [460, 11] width 18 height 11
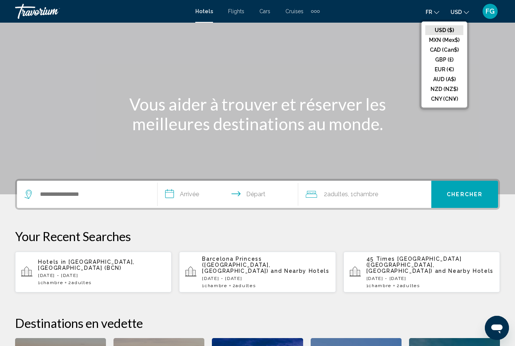
click at [451, 71] on button "EUR (€)" at bounding box center [445, 70] width 38 height 10
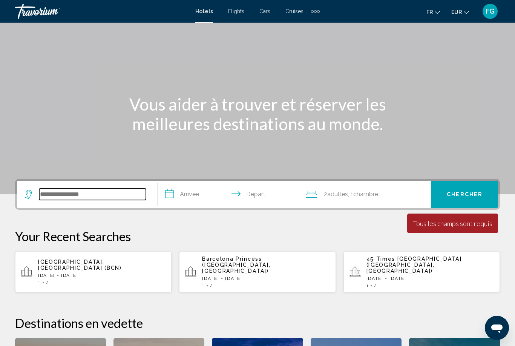
click at [127, 196] on input "Search widget" at bounding box center [92, 194] width 107 height 11
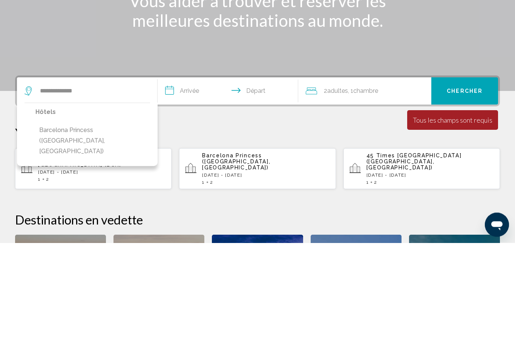
click at [130, 226] on button "Barcelona Princess ([GEOGRAPHIC_DATA], [GEOGRAPHIC_DATA])" at bounding box center [92, 243] width 115 height 35
type input "**********"
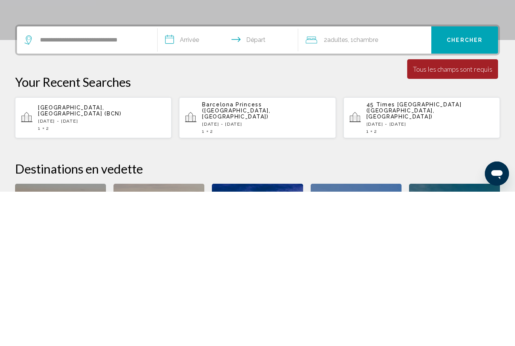
click at [205, 181] on input "**********" at bounding box center [230, 195] width 144 height 29
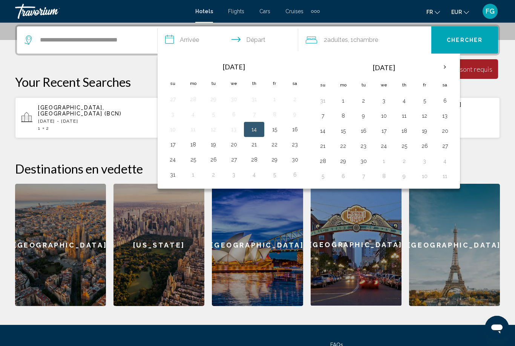
click at [452, 60] on th "Next month" at bounding box center [445, 67] width 20 height 17
click at [449, 63] on th "Next month" at bounding box center [445, 67] width 20 height 17
click at [180, 70] on th "Previous month" at bounding box center [173, 67] width 20 height 17
click at [446, 133] on button "18" at bounding box center [445, 131] width 12 height 11
click at [364, 149] on button "21" at bounding box center [364, 146] width 12 height 11
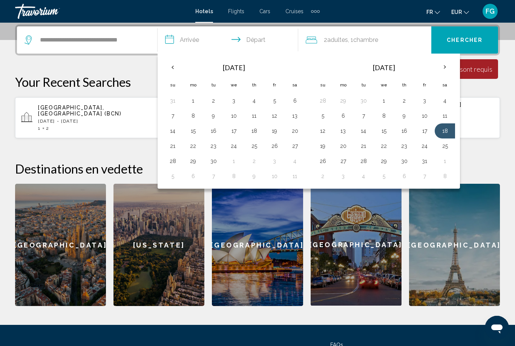
type input "**********"
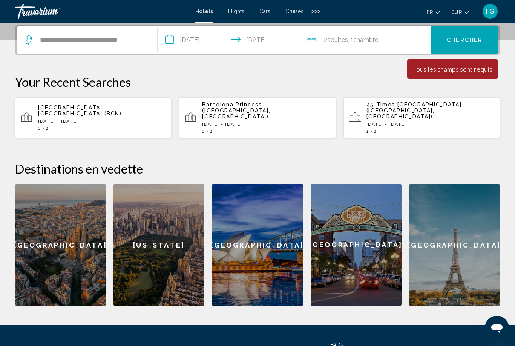
click at [467, 41] on span "Chercher" at bounding box center [465, 40] width 36 height 6
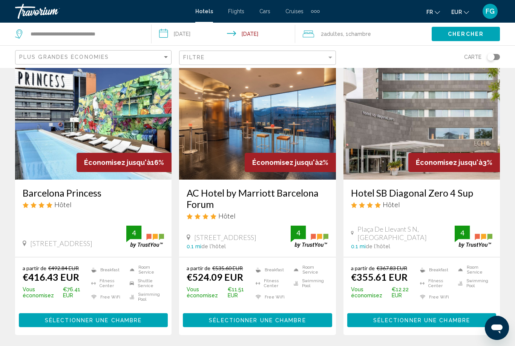
scroll to position [35, 0]
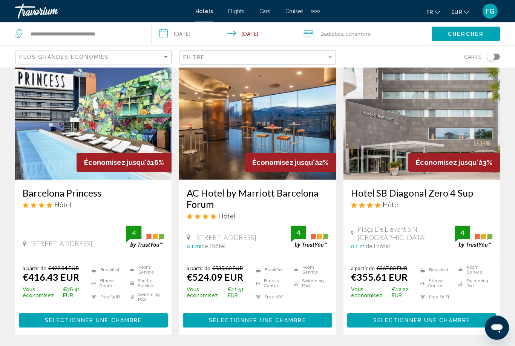
click at [451, 118] on img "Main content" at bounding box center [422, 119] width 157 height 121
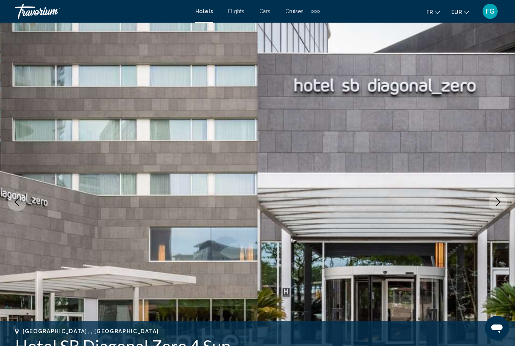
click at [502, 198] on icon "Next image" at bounding box center [498, 201] width 9 height 9
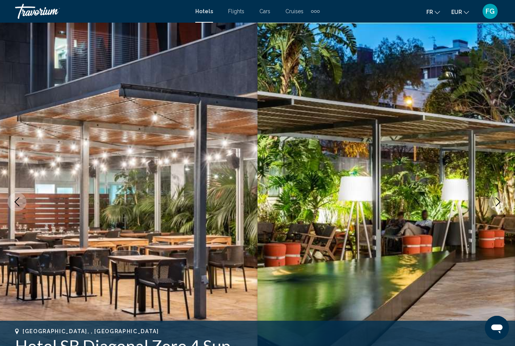
click at [498, 199] on icon "Next image" at bounding box center [498, 201] width 5 height 9
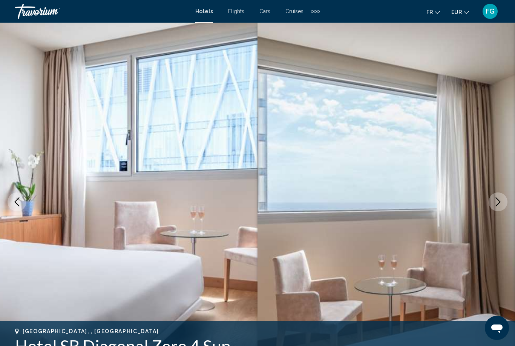
click at [497, 200] on icon "Next image" at bounding box center [498, 201] width 9 height 9
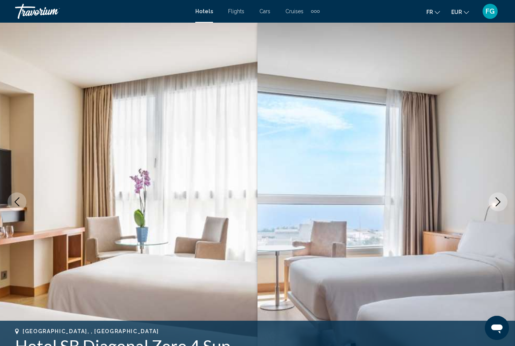
click at [497, 200] on icon "Next image" at bounding box center [498, 201] width 9 height 9
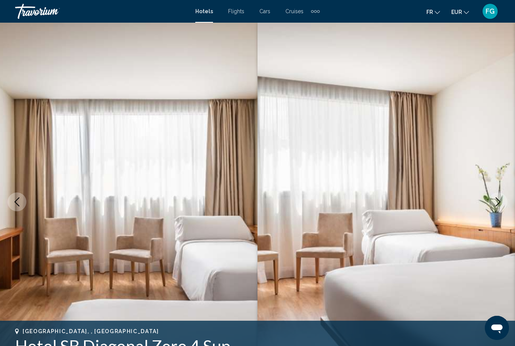
click at [495, 201] on icon "Next image" at bounding box center [498, 201] width 9 height 9
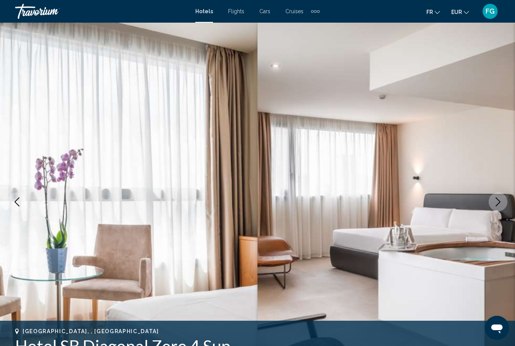
click at [493, 204] on button "Next image" at bounding box center [498, 201] width 19 height 19
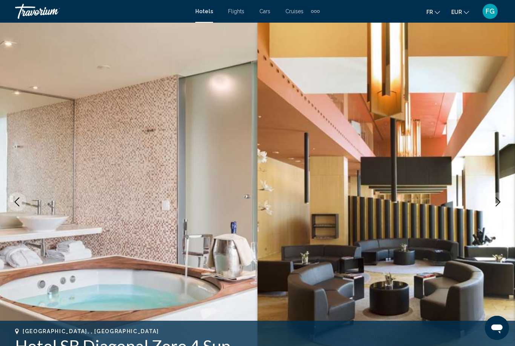
click at [494, 204] on button "Next image" at bounding box center [498, 201] width 19 height 19
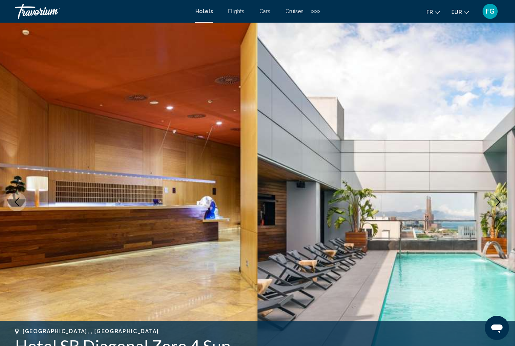
click at [498, 202] on icon "Next image" at bounding box center [498, 201] width 9 height 9
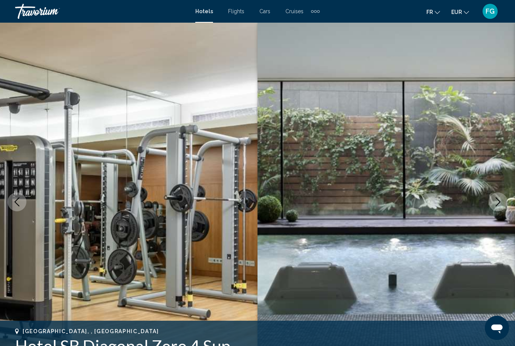
click at [498, 204] on icon "Next image" at bounding box center [498, 201] width 9 height 9
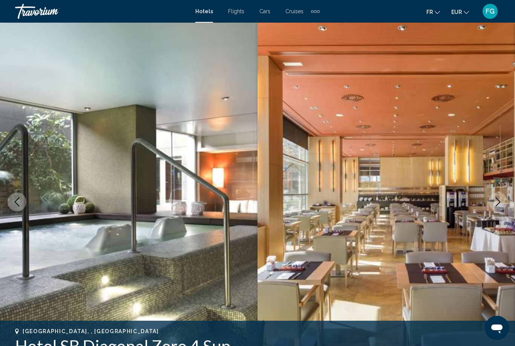
click at [501, 200] on icon "Next image" at bounding box center [498, 201] width 9 height 9
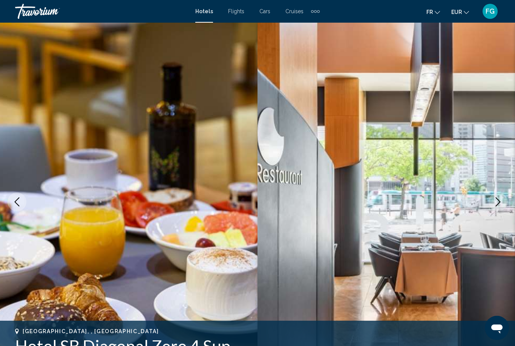
click at [495, 201] on icon "Next image" at bounding box center [498, 201] width 9 height 9
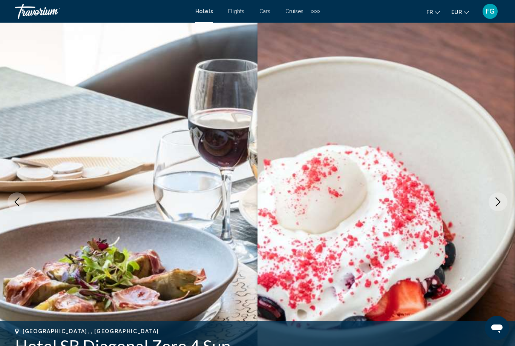
click at [494, 204] on icon "Next image" at bounding box center [498, 201] width 9 height 9
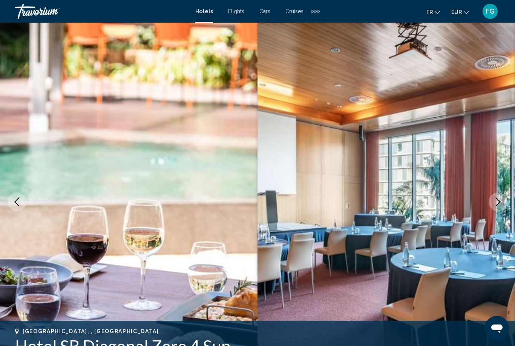
click at [492, 201] on button "Next image" at bounding box center [498, 201] width 19 height 19
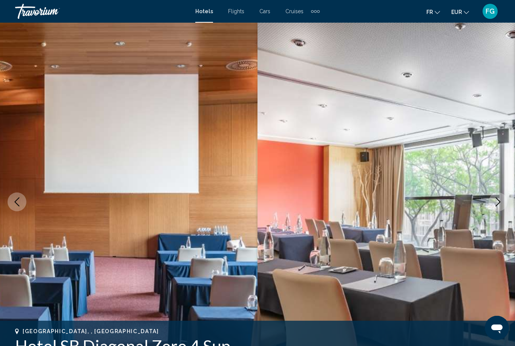
click at [492, 207] on button "Next image" at bounding box center [498, 201] width 19 height 19
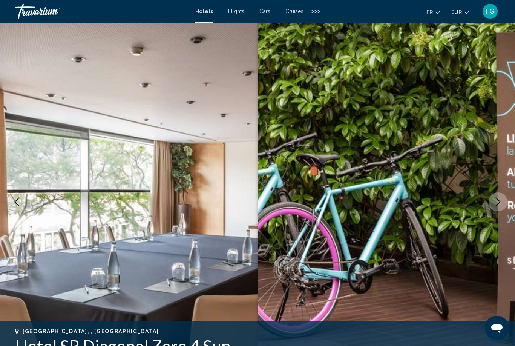
click at [501, 203] on icon "Next image" at bounding box center [498, 201] width 9 height 9
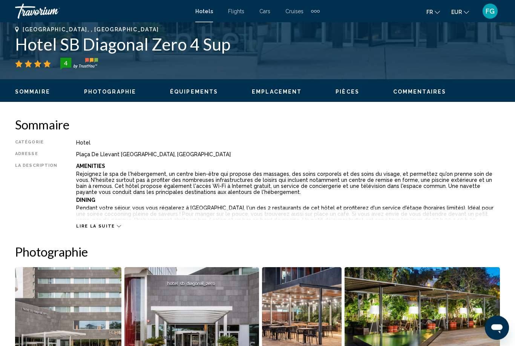
scroll to position [304, 0]
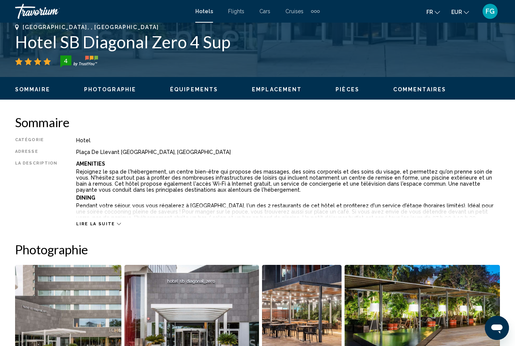
click at [100, 222] on span "Lire la suite" at bounding box center [95, 223] width 38 height 5
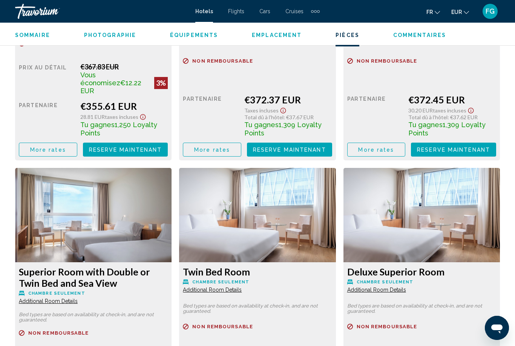
scroll to position [1556, 0]
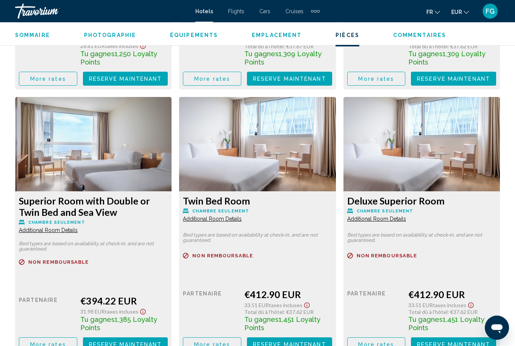
scroll to position [1630, 0]
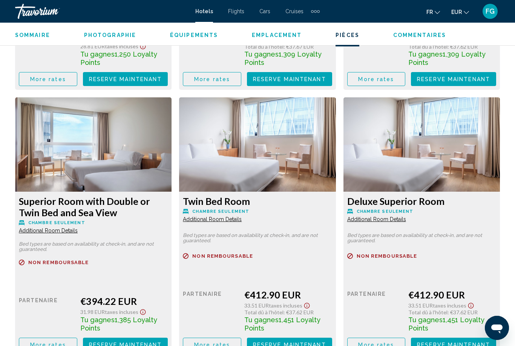
click at [51, 82] on span "More rates" at bounding box center [48, 79] width 36 height 6
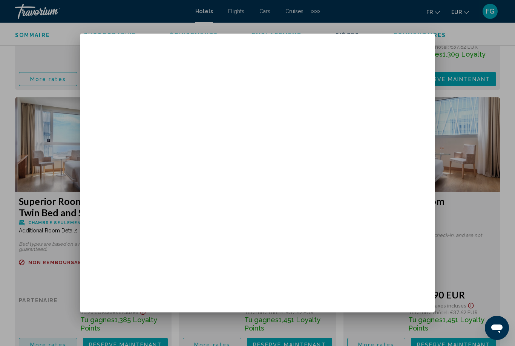
scroll to position [0, 0]
click at [472, 222] on div at bounding box center [257, 173] width 515 height 346
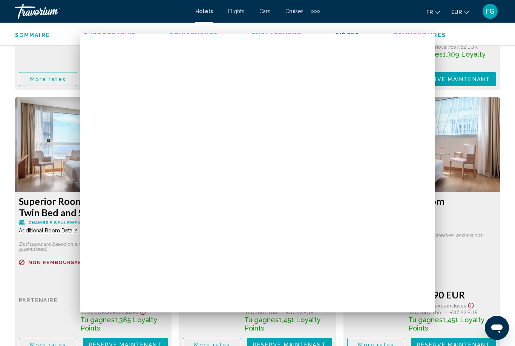
scroll to position [1630, 0]
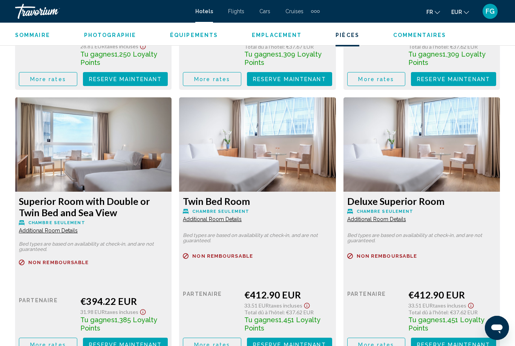
click at [60, 82] on span "More rates" at bounding box center [48, 79] width 36 height 6
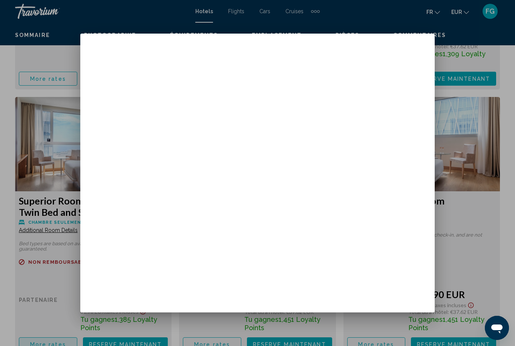
scroll to position [0, 0]
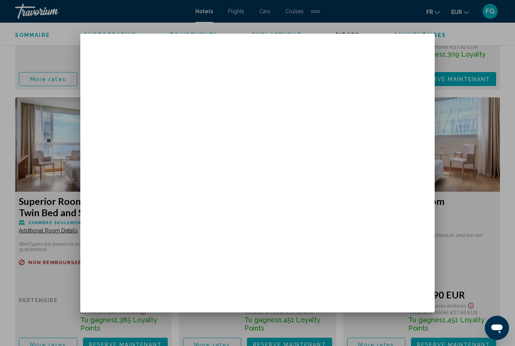
click at [477, 192] on div at bounding box center [257, 173] width 515 height 346
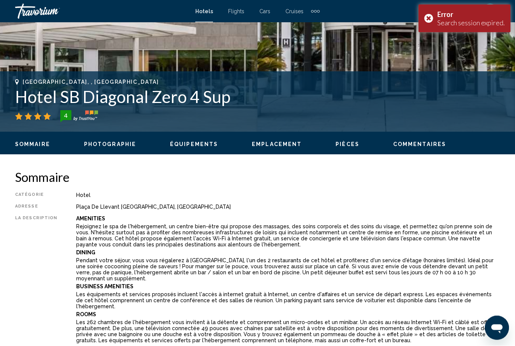
scroll to position [249, 0]
click at [433, 20] on div "Error Search session expired." at bounding box center [465, 19] width 92 height 28
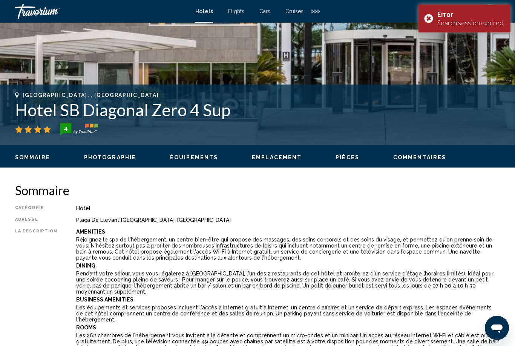
scroll to position [234, 0]
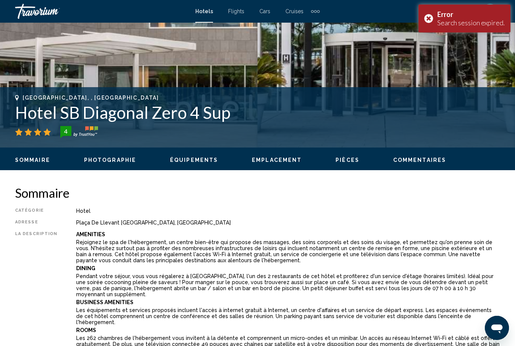
click at [435, 25] on div "Error Search session expired." at bounding box center [465, 19] width 92 height 28
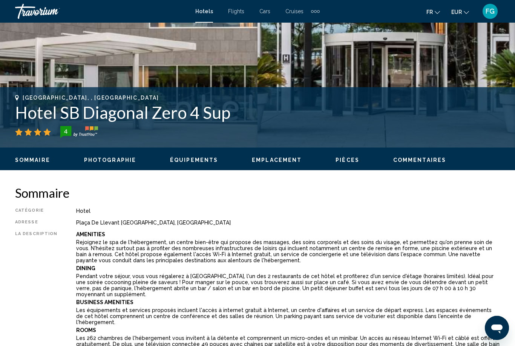
click at [494, 14] on span "FG" at bounding box center [490, 12] width 9 height 8
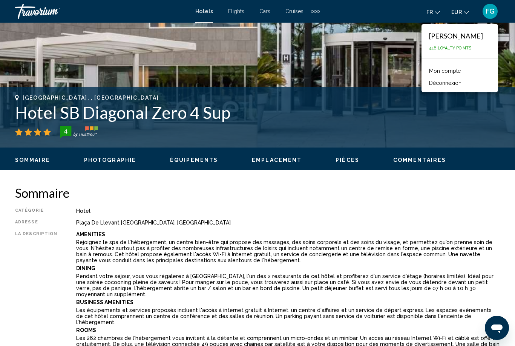
click at [467, 82] on li "Déconnexion" at bounding box center [460, 82] width 69 height 12
click at [459, 83] on button "Déconnexion" at bounding box center [446, 83] width 40 height 10
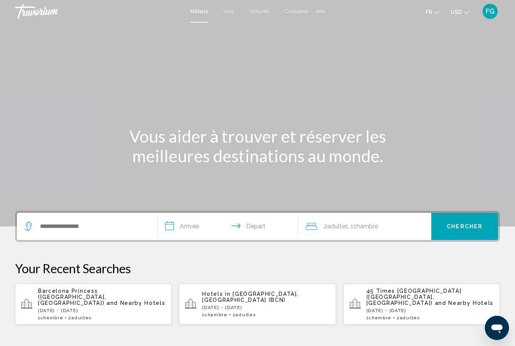
click at [463, 11] on button "USD USD ($) MXN (Mex$) CAD (Can$) GBP (£) EUR (€) AUD (A$) NZD (NZ$) CNY (CN¥)" at bounding box center [460, 11] width 18 height 11
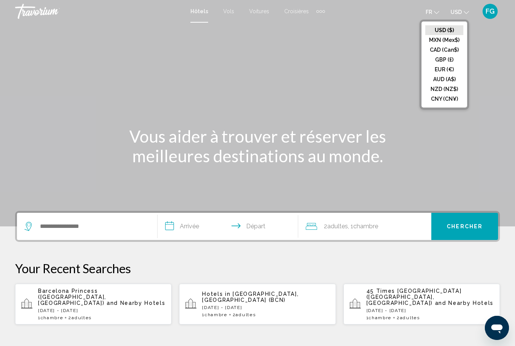
click at [452, 70] on button "EUR (€)" at bounding box center [445, 70] width 38 height 10
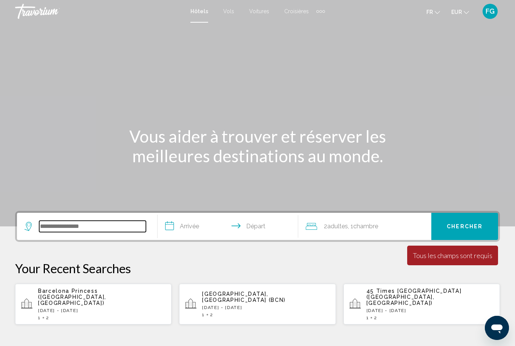
click at [134, 221] on input "Search widget" at bounding box center [92, 226] width 107 height 11
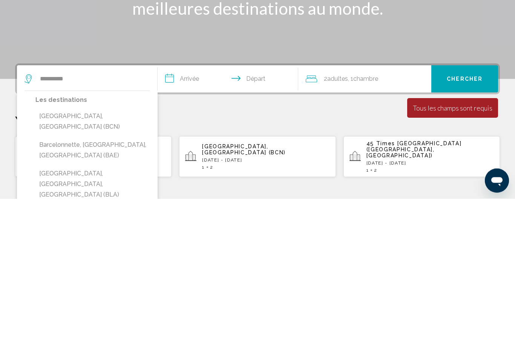
click at [52, 257] on button "[GEOGRAPHIC_DATA], [GEOGRAPHIC_DATA] (BCN)" at bounding box center [92, 269] width 115 height 25
type input "**********"
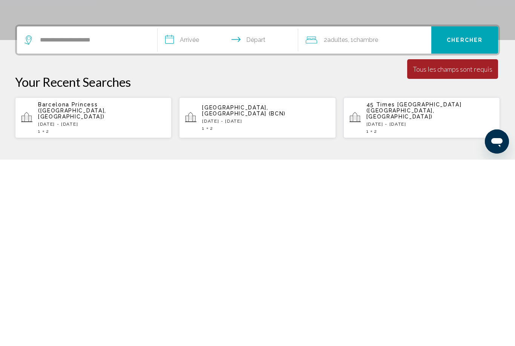
click at [192, 213] on input "**********" at bounding box center [230, 227] width 144 height 29
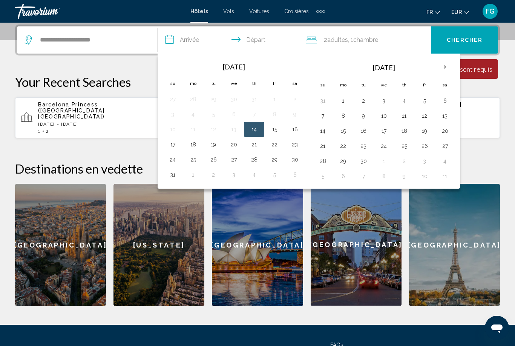
click at [445, 67] on th "Next month" at bounding box center [445, 67] width 20 height 17
click at [442, 135] on button "18" at bounding box center [445, 131] width 12 height 11
click at [358, 149] on button "21" at bounding box center [364, 146] width 12 height 11
type input "**********"
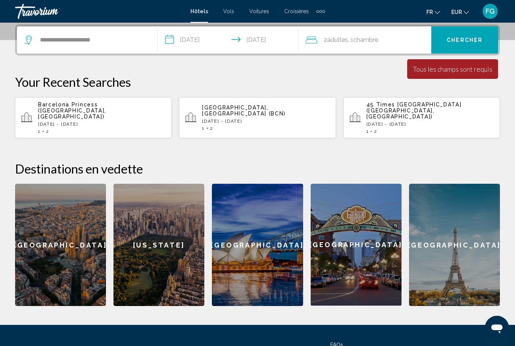
click at [474, 42] on span "Chercher" at bounding box center [465, 40] width 36 height 6
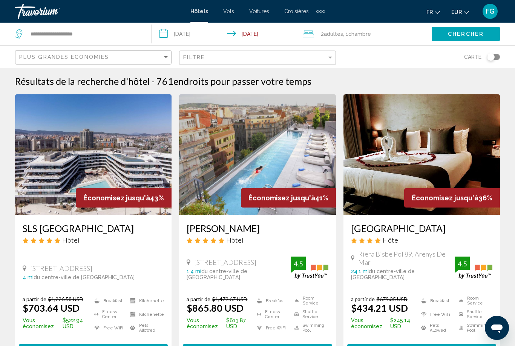
click at [461, 16] on button "EUR USD ($) MXN (Mex$) CAD (Can$) GBP (£) EUR (€) AUD (A$) NZD (NZ$) CNY (CN¥)" at bounding box center [461, 11] width 18 height 11
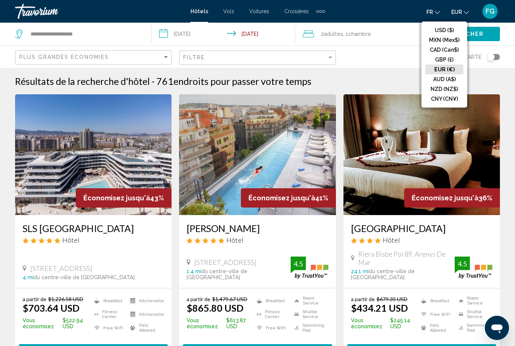
click at [458, 73] on button "EUR (€)" at bounding box center [445, 70] width 38 height 10
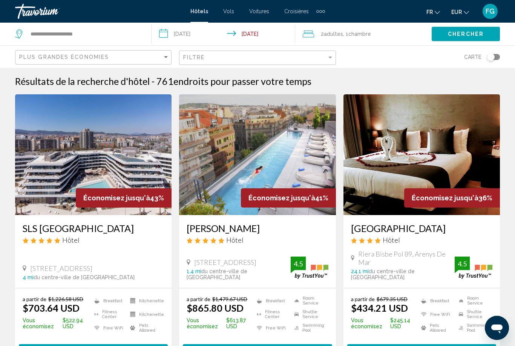
click at [460, 14] on span "EUR" at bounding box center [457, 12] width 11 height 6
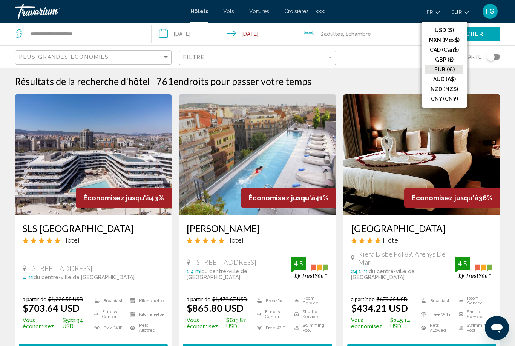
click at [445, 32] on button "USD ($)" at bounding box center [445, 30] width 38 height 10
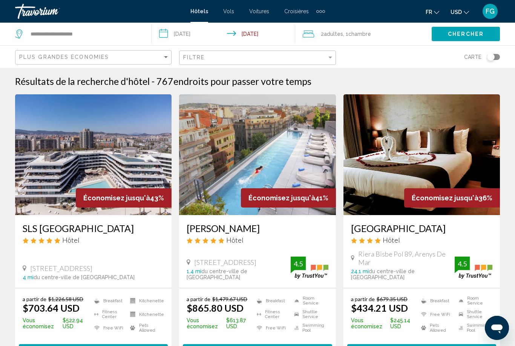
click at [468, 11] on icon "Change currency" at bounding box center [466, 12] width 5 height 5
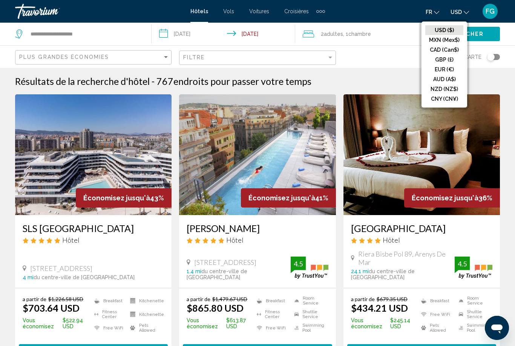
click at [451, 72] on button "EUR (€)" at bounding box center [445, 70] width 38 height 10
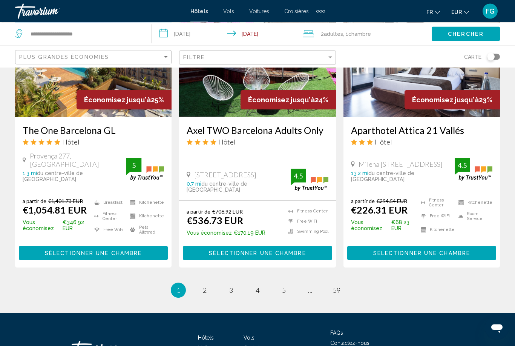
scroll to position [980, 0]
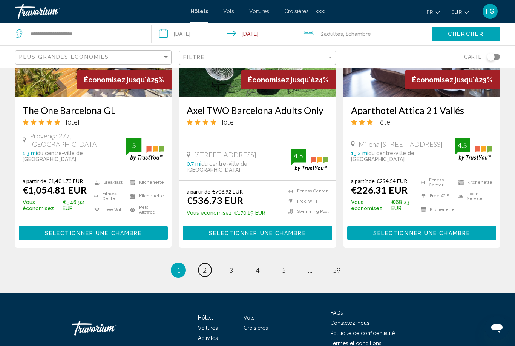
click at [206, 266] on span "2" at bounding box center [205, 270] width 4 height 8
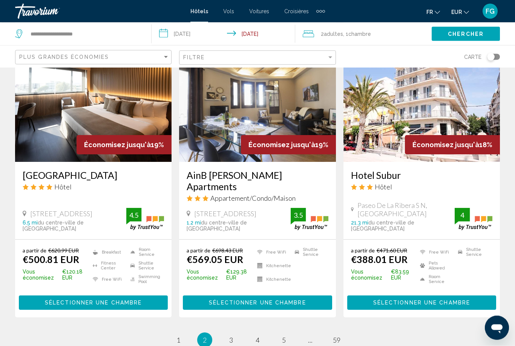
scroll to position [912, 0]
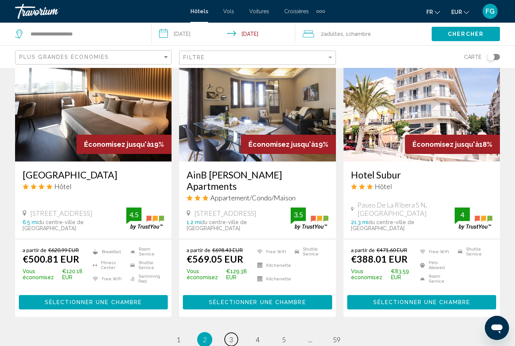
click at [232, 335] on span "3" at bounding box center [231, 339] width 4 height 8
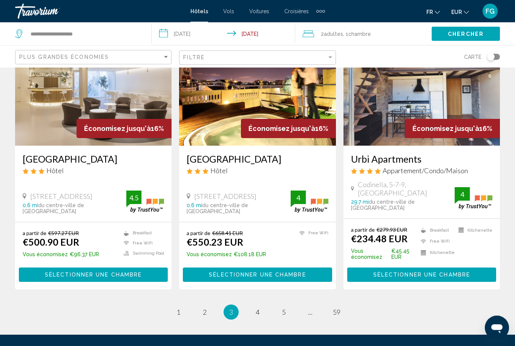
scroll to position [932, 0]
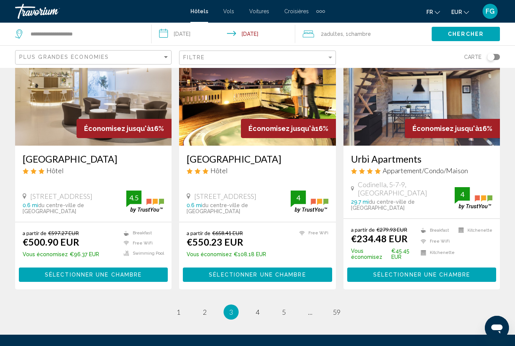
click at [264, 304] on li "page 4" at bounding box center [257, 311] width 15 height 15
click at [260, 305] on link "page 4" at bounding box center [257, 311] width 13 height 13
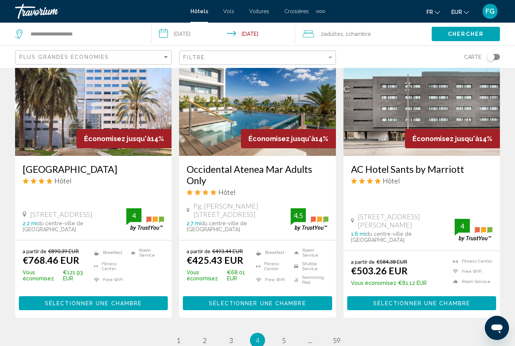
scroll to position [1001, 0]
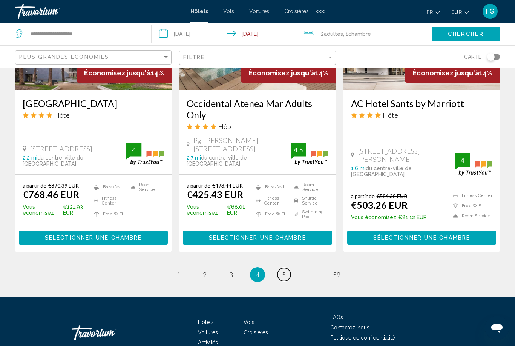
click at [284, 271] on span "5" at bounding box center [284, 275] width 4 height 8
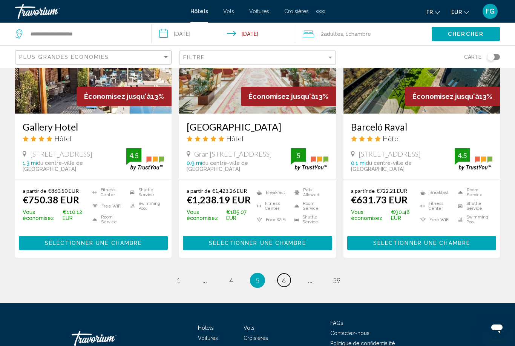
scroll to position [968, 0]
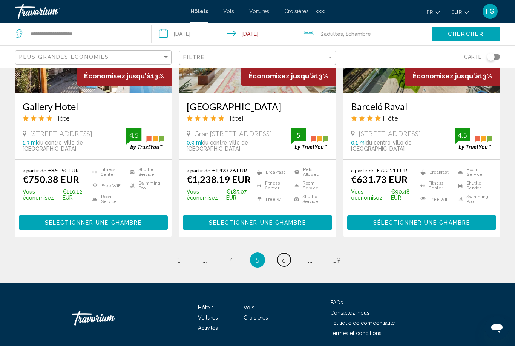
click at [287, 259] on link "page 6" at bounding box center [284, 259] width 13 height 13
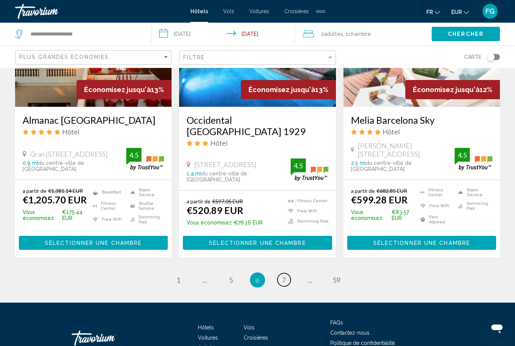
scroll to position [996, 0]
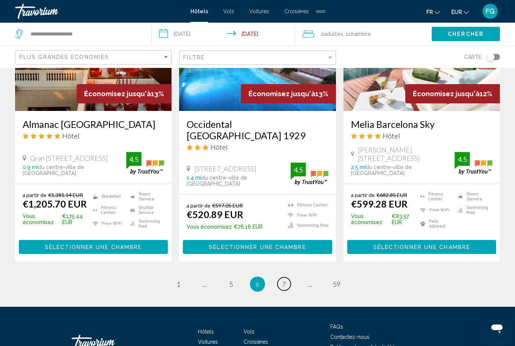
click at [281, 277] on link "page 7" at bounding box center [284, 283] width 13 height 13
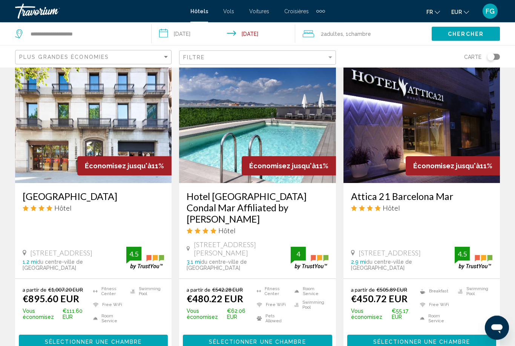
scroll to position [991, 0]
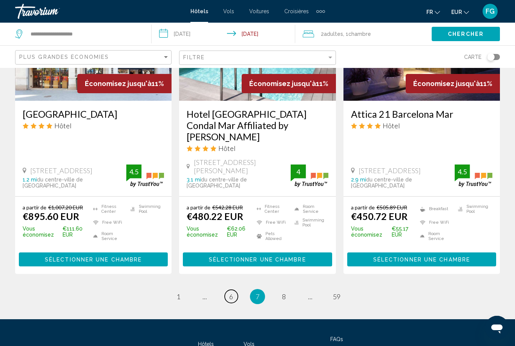
click at [231, 292] on span "6" at bounding box center [231, 296] width 4 height 8
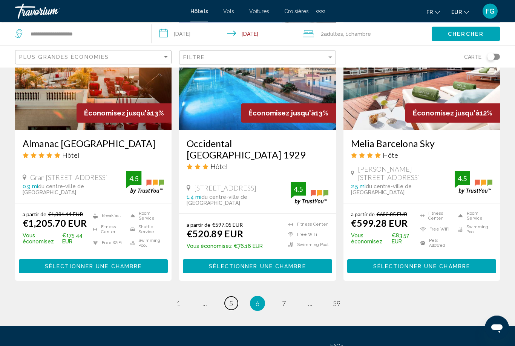
scroll to position [982, 0]
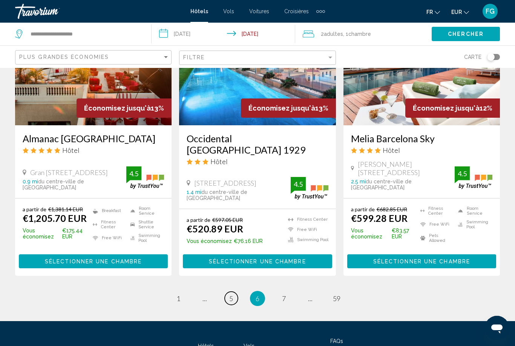
click at [231, 294] on span "5" at bounding box center [231, 298] width 4 height 8
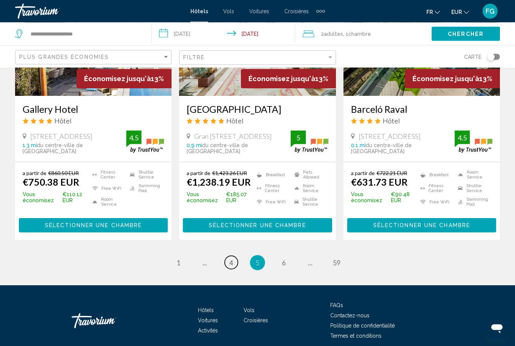
scroll to position [968, 0]
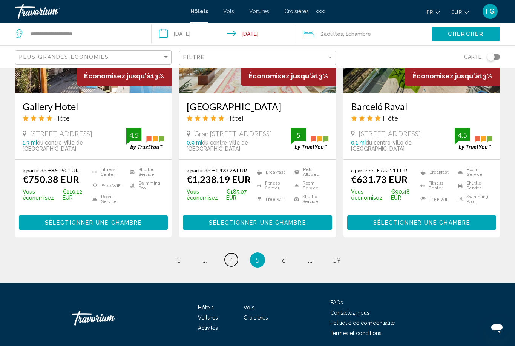
click at [235, 258] on link "page 4" at bounding box center [231, 259] width 13 height 13
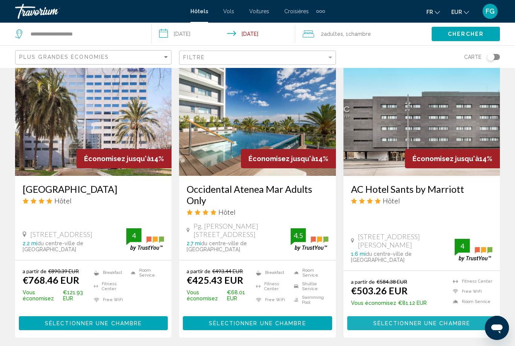
scroll to position [917, 0]
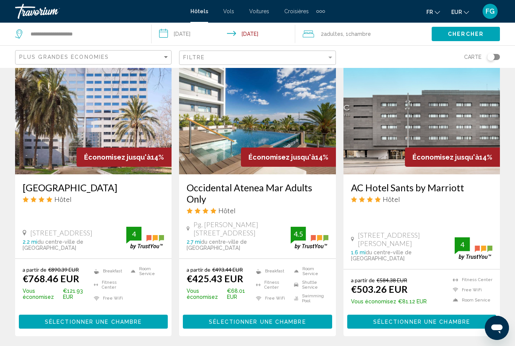
click at [295, 153] on span "Économisez jusqu'à" at bounding box center [282, 157] width 67 height 8
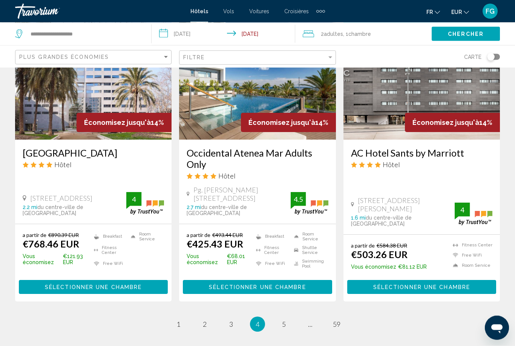
scroll to position [950, 0]
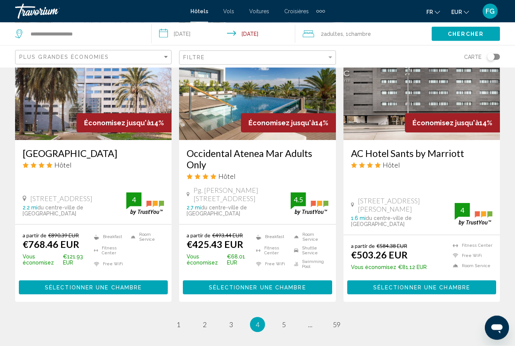
click at [268, 285] on span "Sélectionner une chambre" at bounding box center [257, 288] width 97 height 6
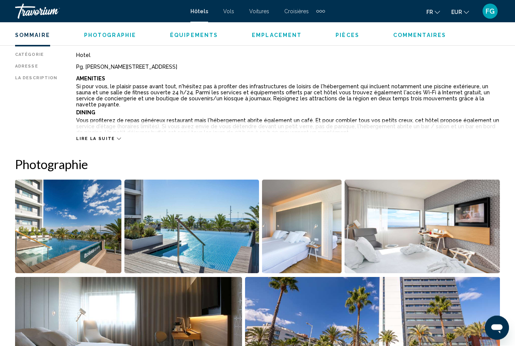
scroll to position [393, 0]
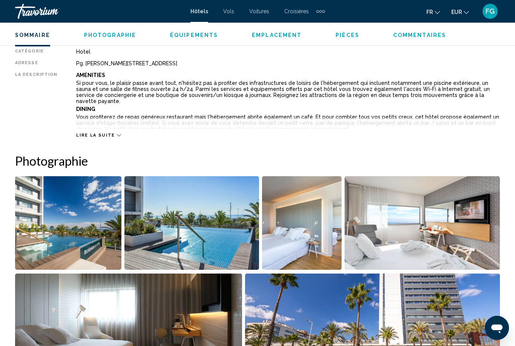
click at [97, 137] on span "Lire la suite" at bounding box center [95, 135] width 38 height 5
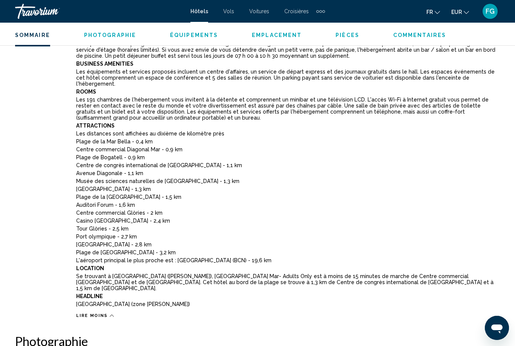
scroll to position [467, 0]
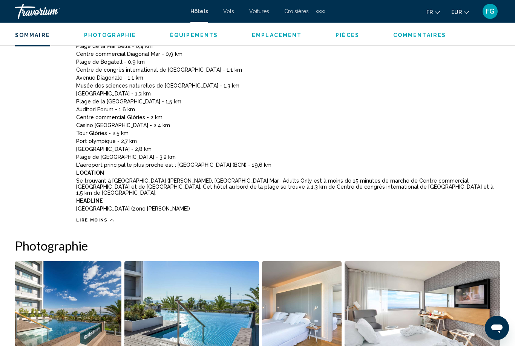
click at [99, 218] on span "Lire moins" at bounding box center [92, 220] width 32 height 5
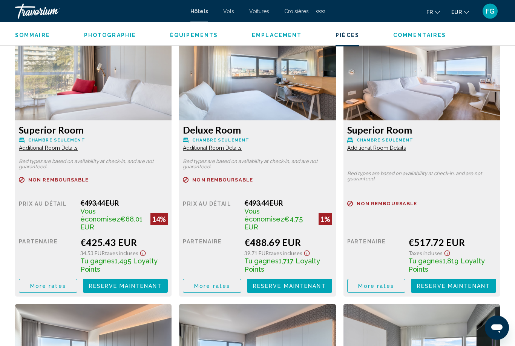
scroll to position [1175, 0]
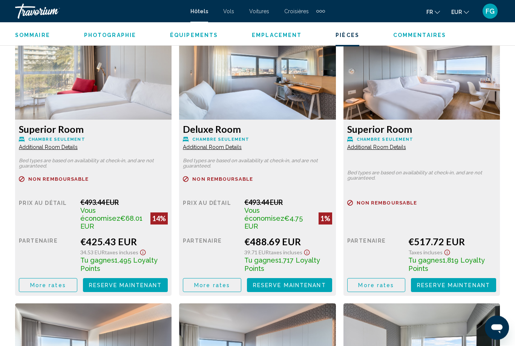
click at [126, 283] on span "Reserve maintenant" at bounding box center [125, 286] width 73 height 6
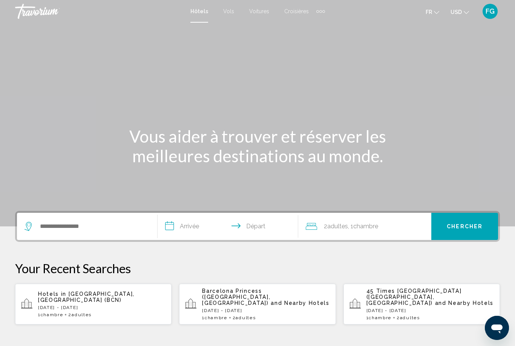
click at [460, 12] on span "USD" at bounding box center [456, 12] width 11 height 6
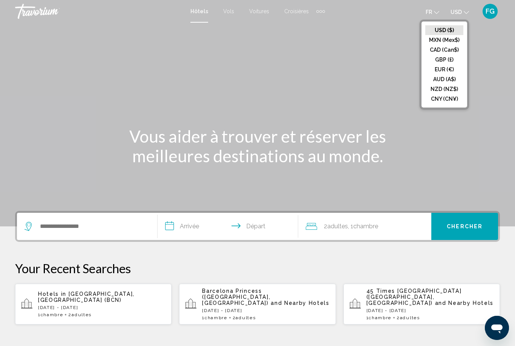
click at [448, 68] on button "EUR (€)" at bounding box center [445, 70] width 38 height 10
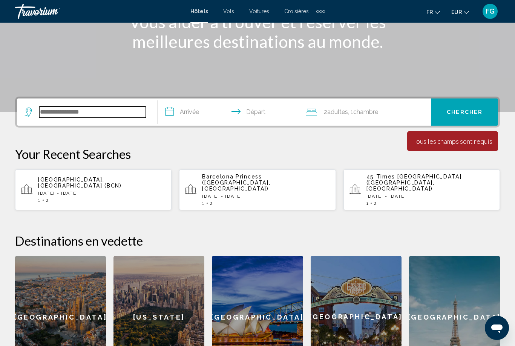
click at [128, 115] on input "Search widget" at bounding box center [92, 111] width 107 height 11
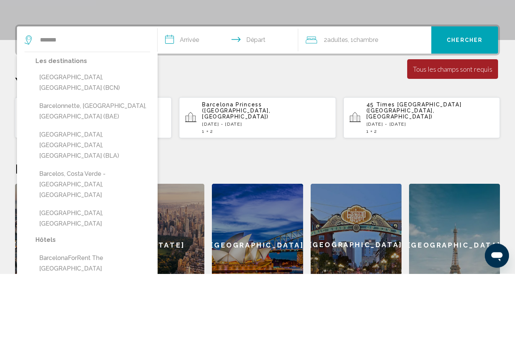
click at [105, 143] on button "[GEOGRAPHIC_DATA], [GEOGRAPHIC_DATA] (BCN)" at bounding box center [92, 155] width 115 height 25
type input "**********"
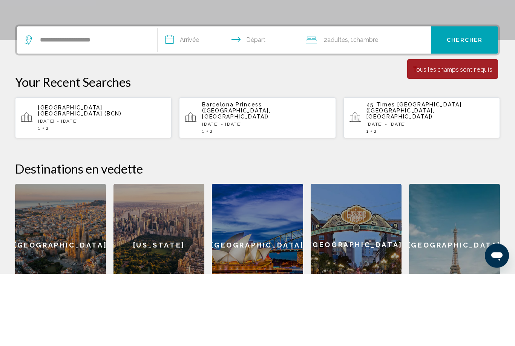
click at [192, 99] on input "**********" at bounding box center [230, 113] width 144 height 29
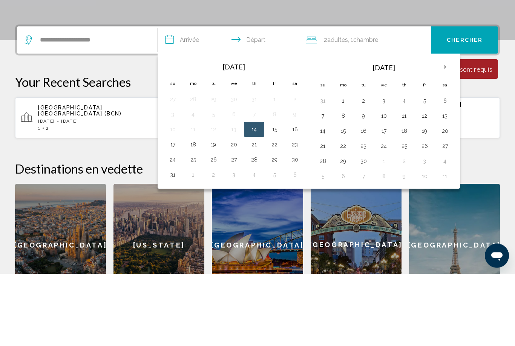
scroll to position [186, 0]
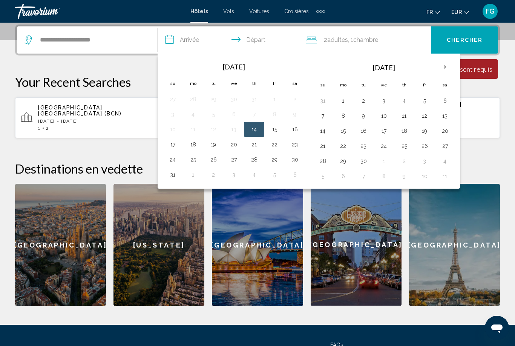
click at [449, 72] on th "Next month" at bounding box center [445, 67] width 20 height 17
click at [446, 131] on button "18" at bounding box center [445, 131] width 12 height 11
click at [449, 129] on button "18" at bounding box center [445, 131] width 12 height 11
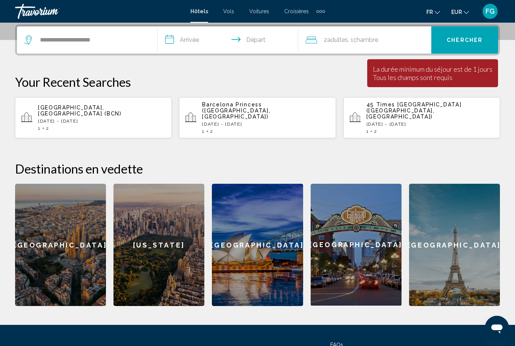
click at [190, 46] on input "**********" at bounding box center [230, 40] width 144 height 29
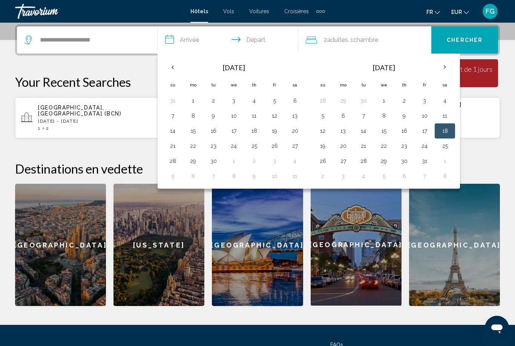
click at [364, 149] on button "21" at bounding box center [364, 146] width 12 height 11
click at [440, 135] on button "18" at bounding box center [445, 131] width 12 height 11
type input "**********"
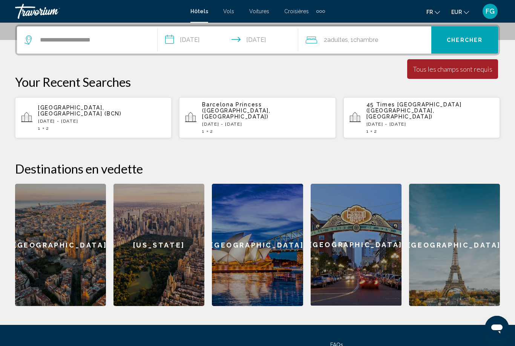
click at [469, 37] on span "Chercher" at bounding box center [465, 40] width 36 height 6
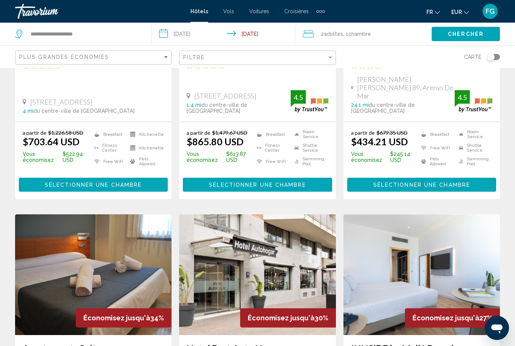
scroll to position [176, 0]
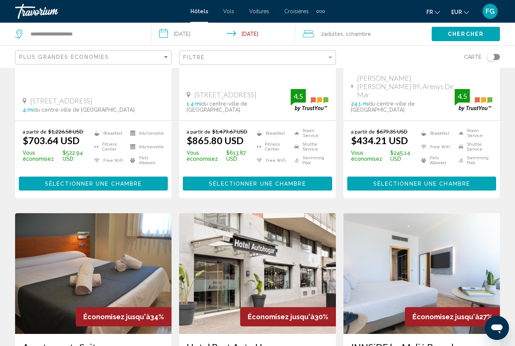
click at [459, 17] on button "EUR USD ($) MXN (Mex$) CAD (Can$) GBP (£) EUR (€) AUD (A$) NZD (NZ$) CNY (CN¥)" at bounding box center [461, 11] width 18 height 11
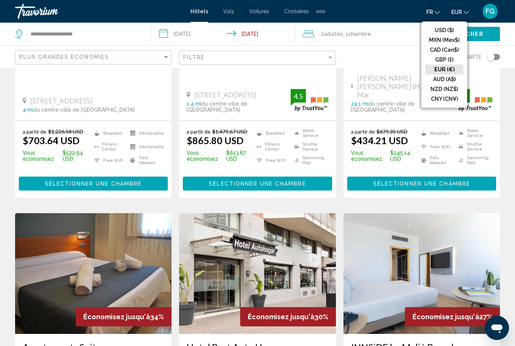
click at [455, 68] on button "EUR (€)" at bounding box center [445, 70] width 38 height 10
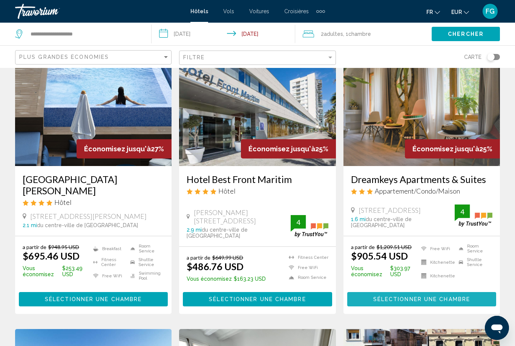
scroll to position [635, 0]
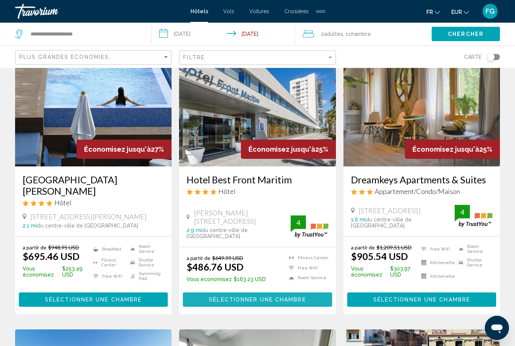
click at [280, 292] on button "Sélectionner une chambre" at bounding box center [257, 299] width 149 height 14
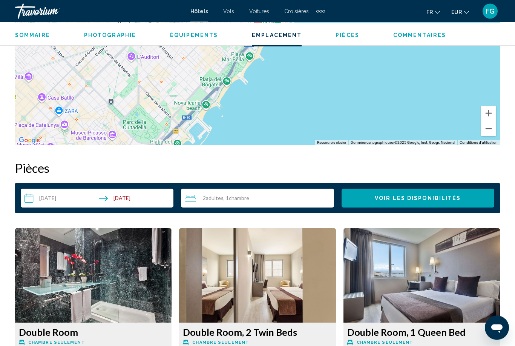
scroll to position [970, 0]
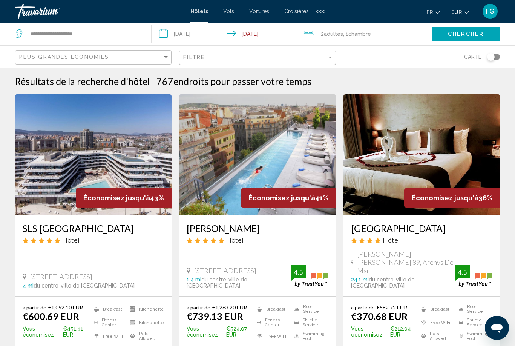
click at [463, 13] on button "EUR USD ($) MXN (Mex$) CAD (Can$) GBP (£) EUR (€) AUD (A$) NZD (NZ$) CNY (CN¥)" at bounding box center [461, 11] width 18 height 11
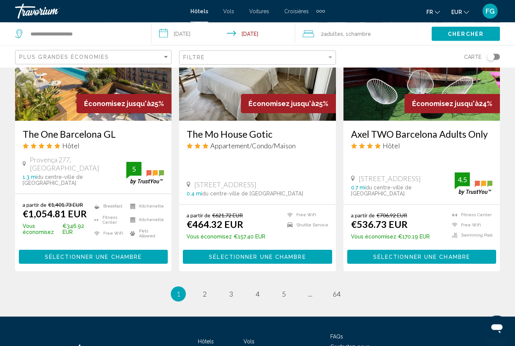
scroll to position [980, 0]
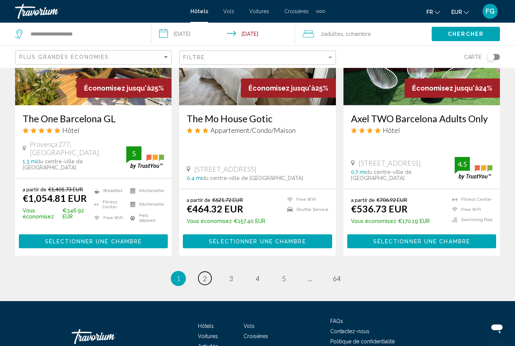
click at [210, 272] on link "page 2" at bounding box center [204, 278] width 13 height 13
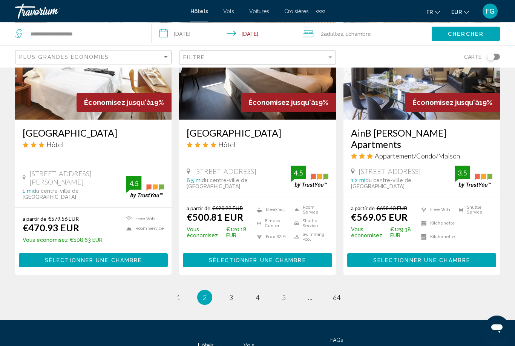
scroll to position [972, 0]
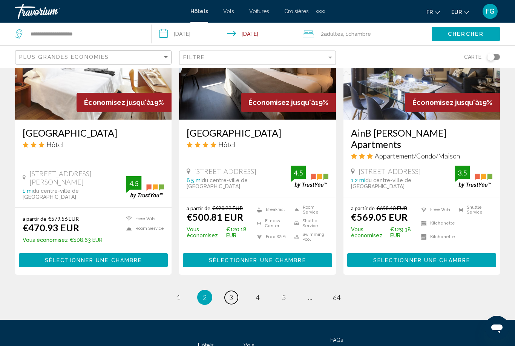
click at [233, 291] on link "page 3" at bounding box center [231, 297] width 13 height 13
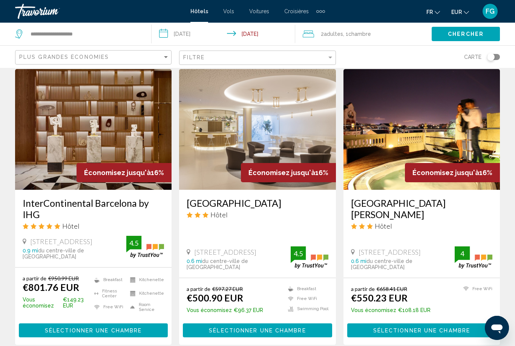
scroll to position [980, 0]
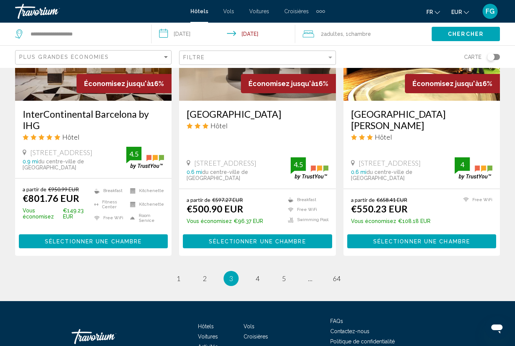
click at [263, 271] on li "page 4" at bounding box center [257, 278] width 15 height 15
click at [263, 272] on link "page 4" at bounding box center [257, 278] width 13 height 13
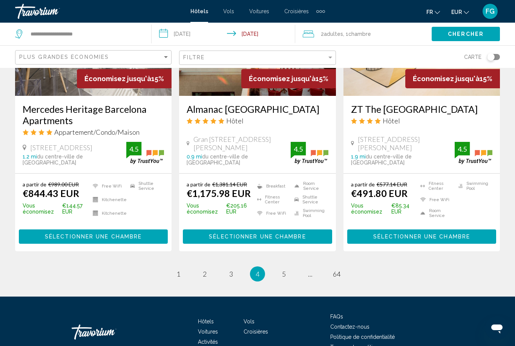
scroll to position [980, 0]
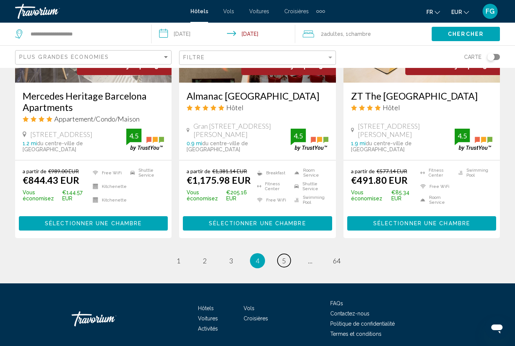
click at [286, 254] on link "page 5" at bounding box center [284, 260] width 13 height 13
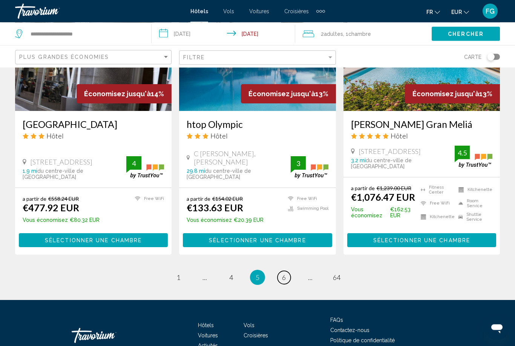
scroll to position [989, 0]
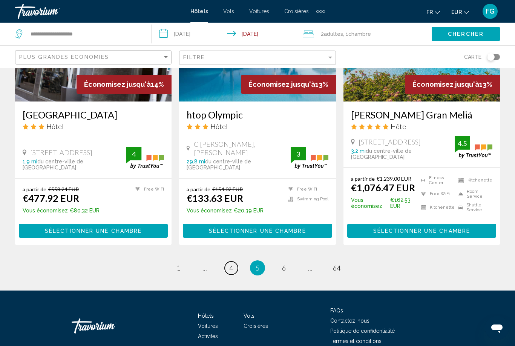
click at [232, 264] on span "4" at bounding box center [231, 268] width 4 height 8
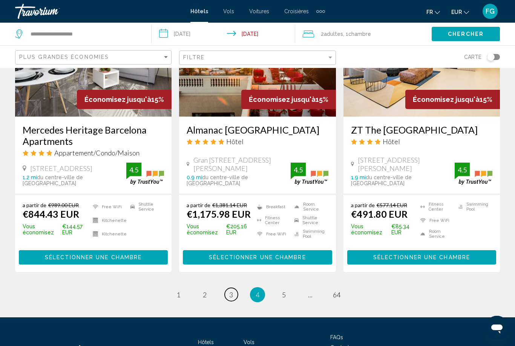
scroll to position [967, 0]
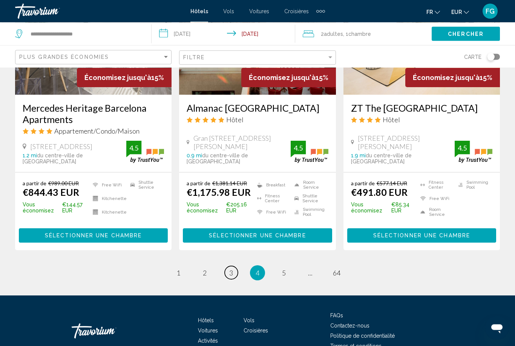
click at [233, 270] on span "3" at bounding box center [231, 273] width 4 height 8
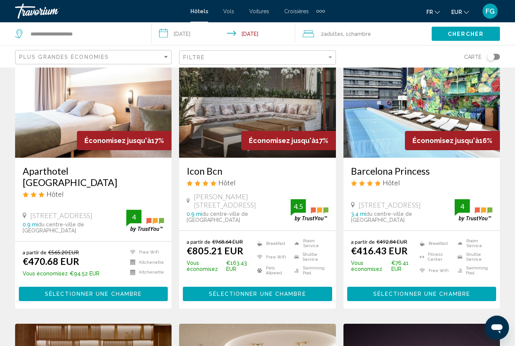
scroll to position [624, 0]
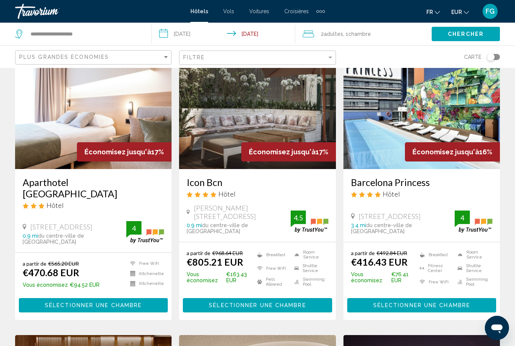
click at [434, 303] on span "Sélectionner une chambre" at bounding box center [422, 306] width 97 height 6
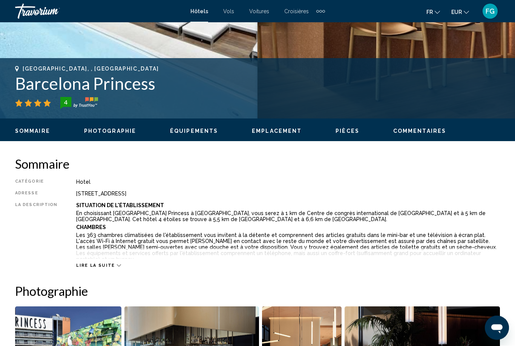
scroll to position [276, 0]
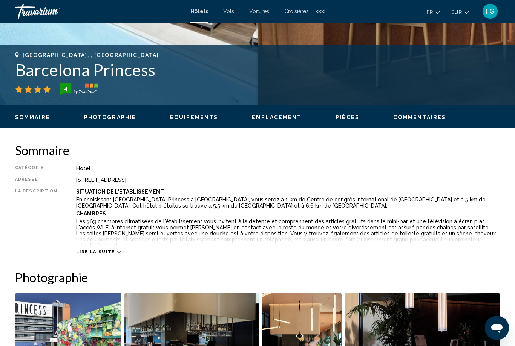
click at [80, 250] on span "Lire la suite" at bounding box center [95, 251] width 38 height 5
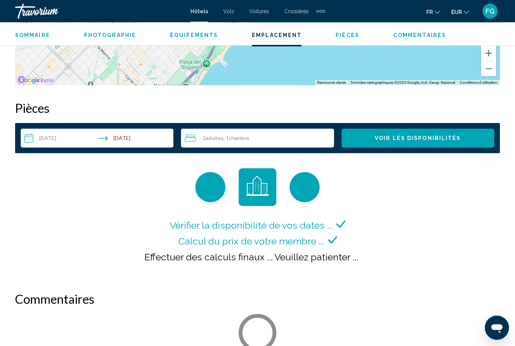
scroll to position [1136, 0]
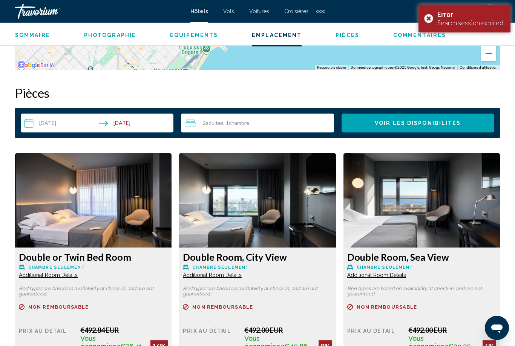
click at [431, 21] on div "Error Search session expired." at bounding box center [465, 19] width 92 height 28
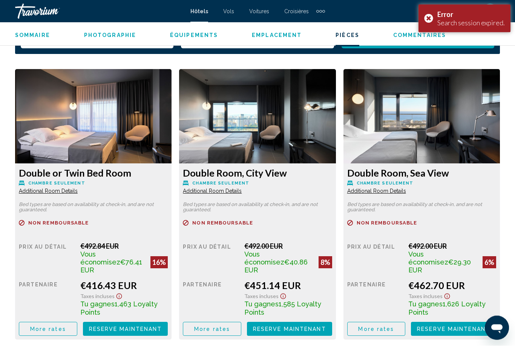
scroll to position [1221, 0]
click at [428, 16] on div "Error Search session expired." at bounding box center [465, 19] width 92 height 28
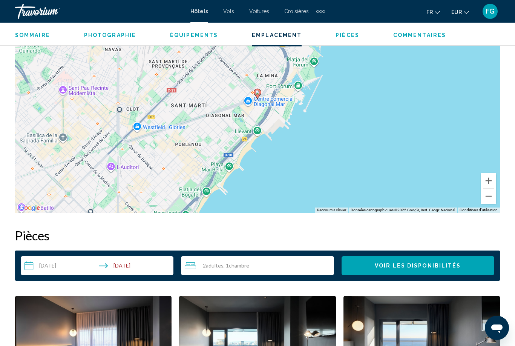
scroll to position [993, 0]
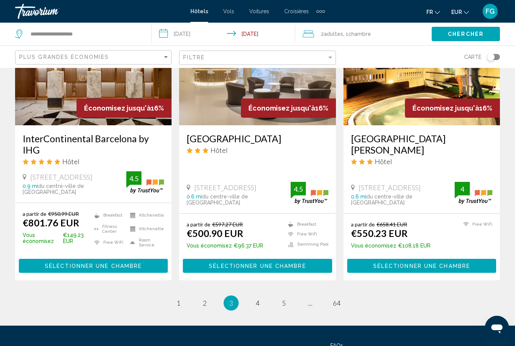
scroll to position [955, 0]
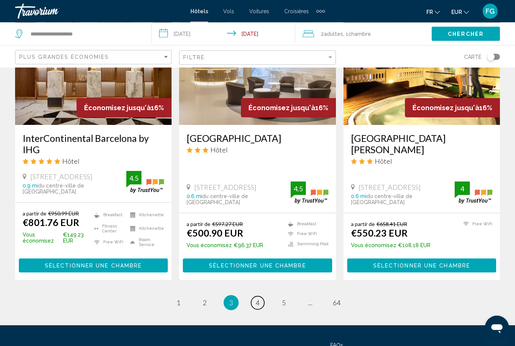
click at [259, 299] on span "4" at bounding box center [258, 303] width 4 height 8
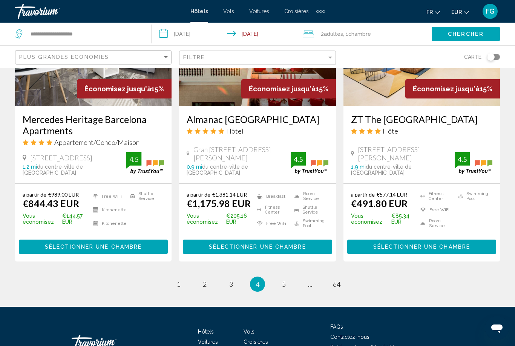
scroll to position [980, 0]
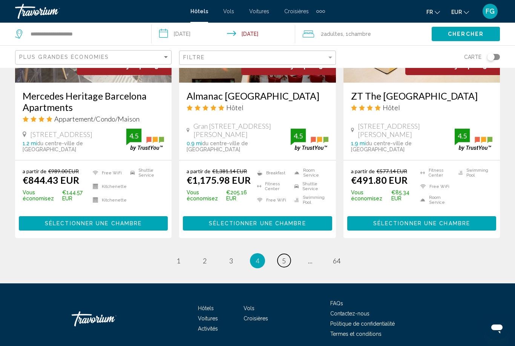
click at [286, 258] on link "page 5" at bounding box center [284, 260] width 13 height 13
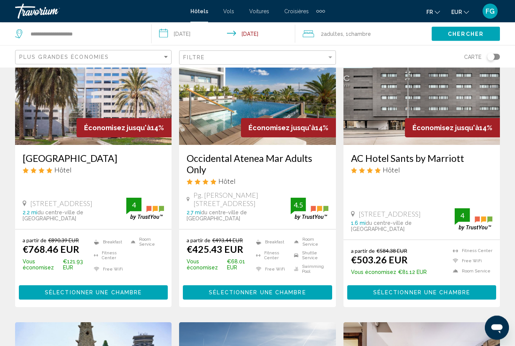
scroll to position [366, 0]
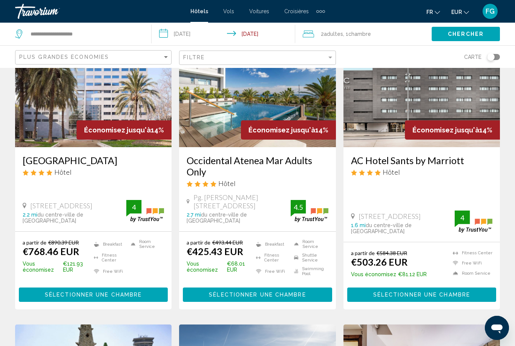
click at [200, 118] on img "Main content" at bounding box center [257, 86] width 157 height 121
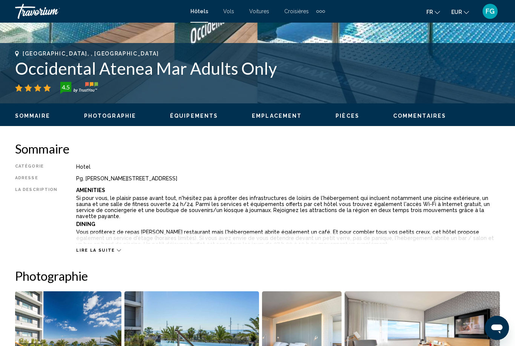
scroll to position [278, 0]
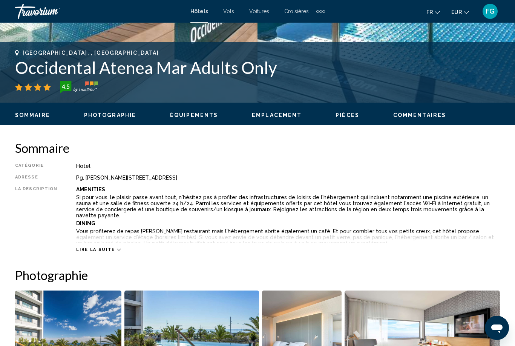
click at [93, 250] on span "Lire la suite" at bounding box center [95, 249] width 38 height 5
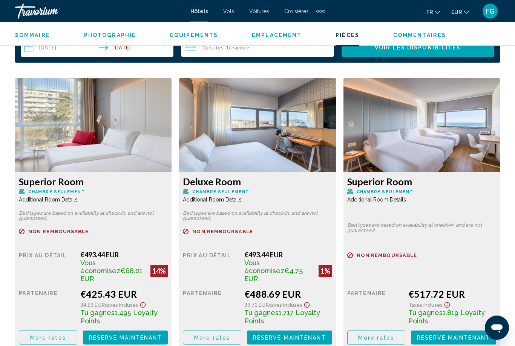
scroll to position [1376, 0]
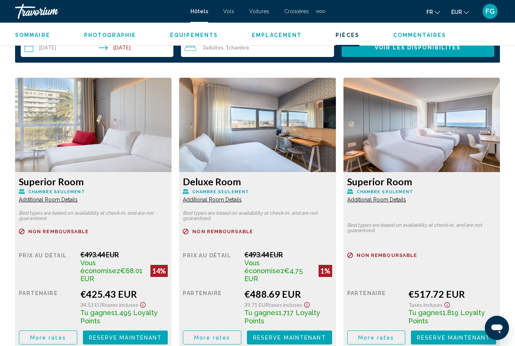
click at [147, 335] on span "Reserve maintenant" at bounding box center [125, 338] width 73 height 6
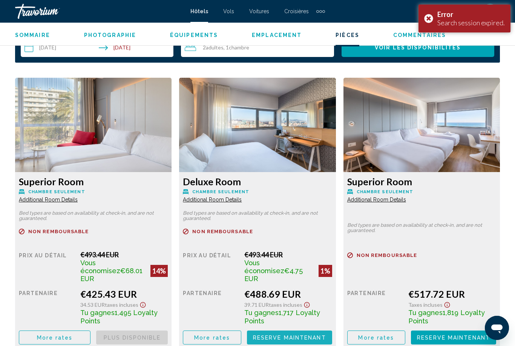
click at [0, 0] on span "Reserve maintenant" at bounding box center [0, 0] width 0 height 0
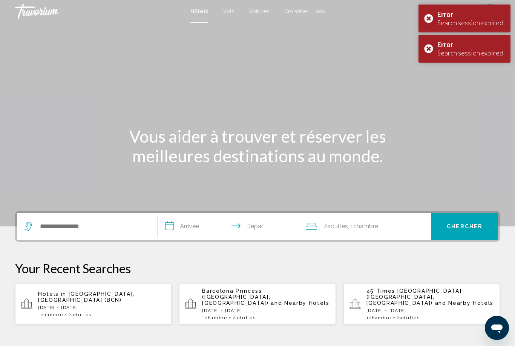
click at [430, 55] on div "Error Search session expired." at bounding box center [465, 49] width 92 height 28
click at [433, 22] on div "Error Search session expired." at bounding box center [465, 19] width 92 height 28
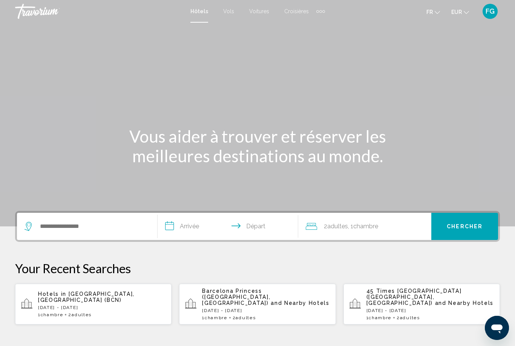
click at [491, 13] on span "FG" at bounding box center [490, 12] width 9 height 8
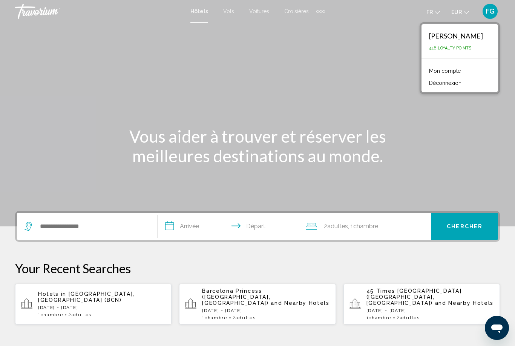
click at [463, 80] on button "Déconnexion" at bounding box center [446, 83] width 40 height 10
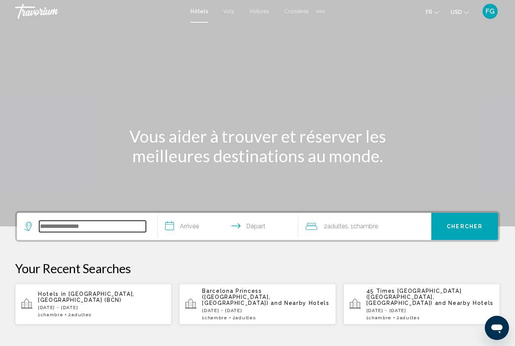
click at [50, 229] on input "Search widget" at bounding box center [92, 226] width 107 height 11
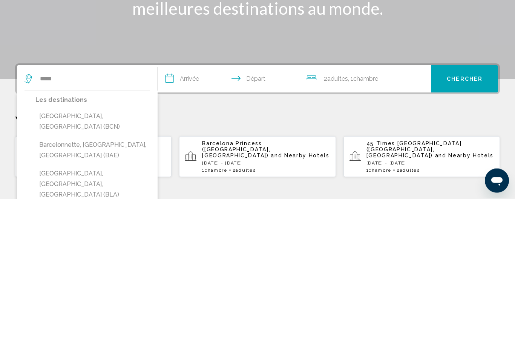
click at [60, 257] on button "[GEOGRAPHIC_DATA], [GEOGRAPHIC_DATA] (BCN)" at bounding box center [92, 269] width 115 height 25
type input "**********"
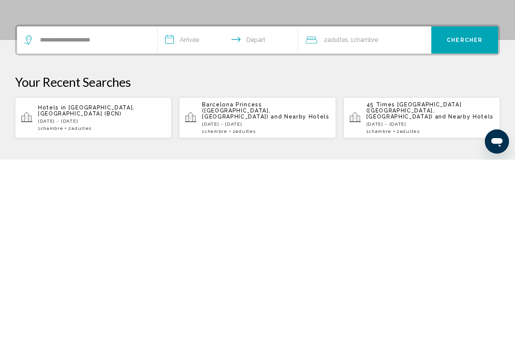
click at [209, 213] on input "**********" at bounding box center [230, 227] width 144 height 29
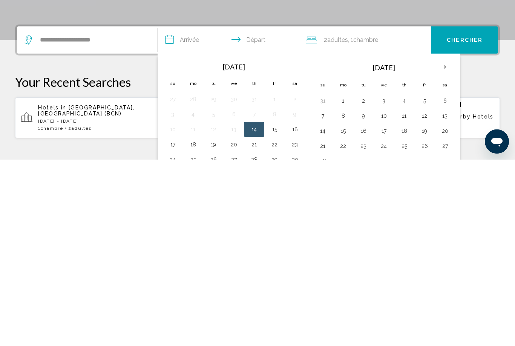
scroll to position [186, 0]
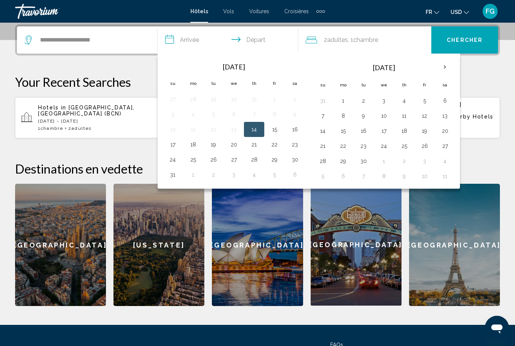
click at [444, 66] on th "Next month" at bounding box center [445, 67] width 20 height 17
click at [446, 132] on button "18" at bounding box center [445, 131] width 12 height 11
click at [363, 149] on button "21" at bounding box center [364, 146] width 12 height 11
type input "**********"
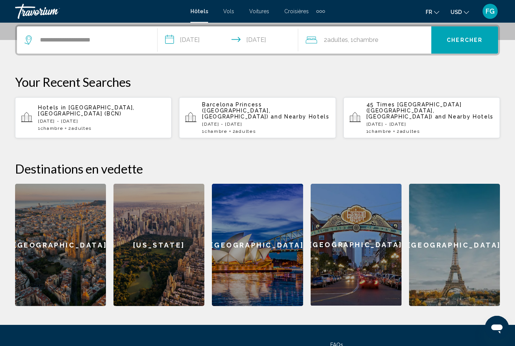
click at [470, 39] on span "Chercher" at bounding box center [465, 40] width 36 height 6
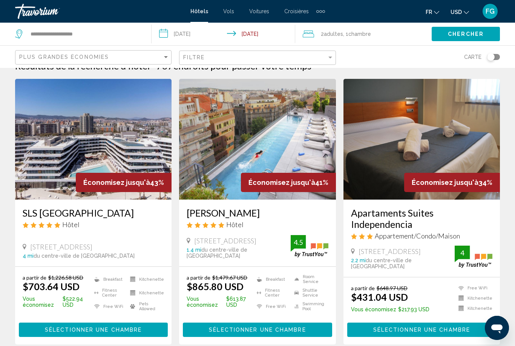
scroll to position [16, 0]
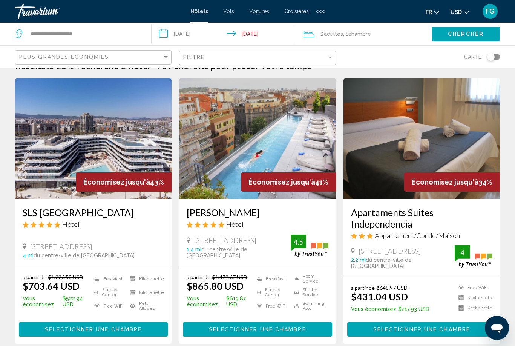
click at [456, 12] on span "USD" at bounding box center [456, 12] width 11 height 6
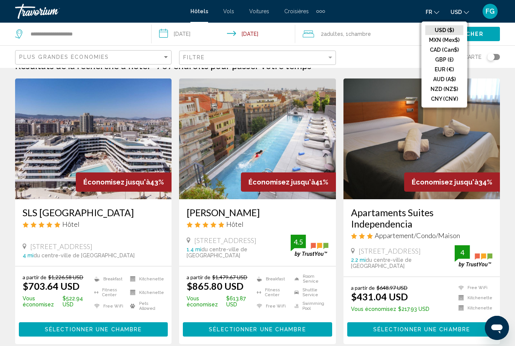
click at [444, 71] on button "EUR (€)" at bounding box center [445, 70] width 38 height 10
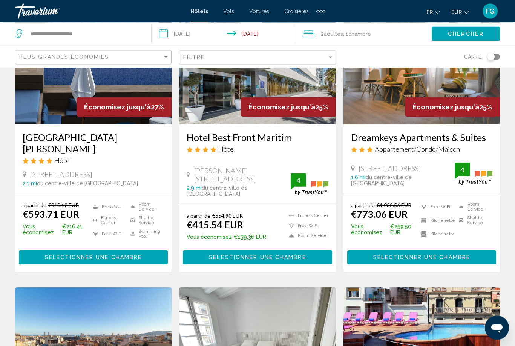
scroll to position [669, 0]
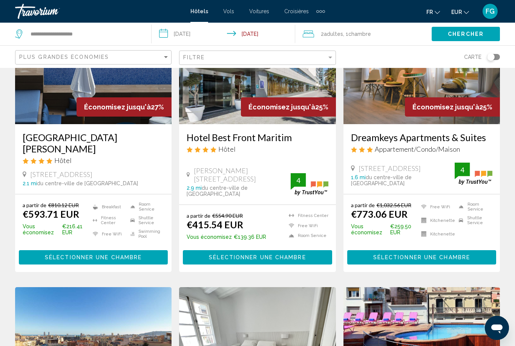
click at [260, 255] on span "Sélectionner une chambre" at bounding box center [257, 258] width 97 height 6
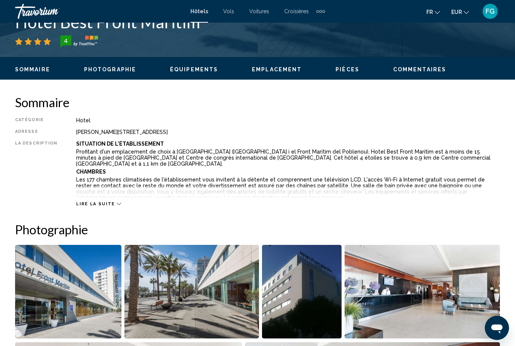
scroll to position [324, 0]
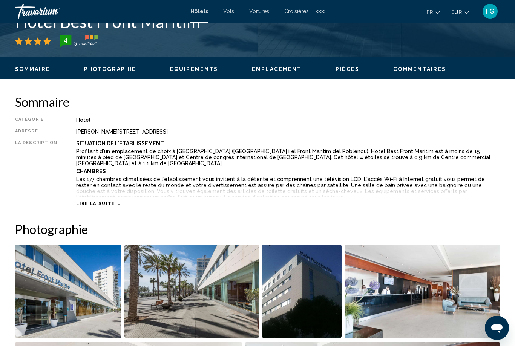
click at [81, 205] on span "Lire la suite" at bounding box center [95, 203] width 38 height 5
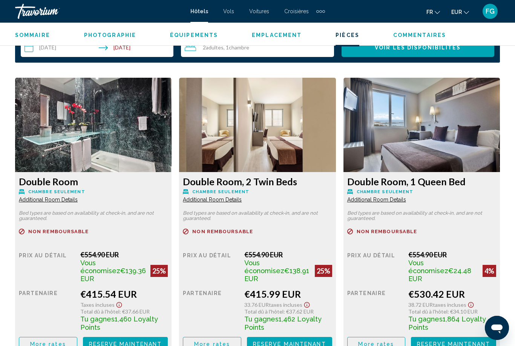
scroll to position [1218, 0]
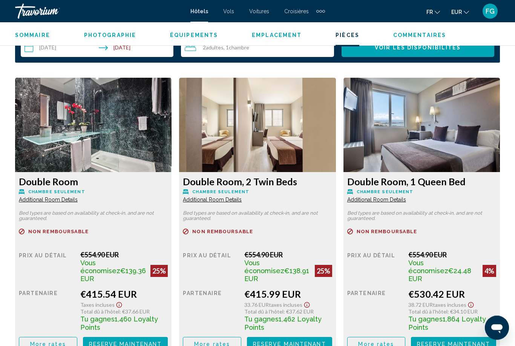
click at [40, 197] on span "Additional Room Details" at bounding box center [48, 200] width 59 height 6
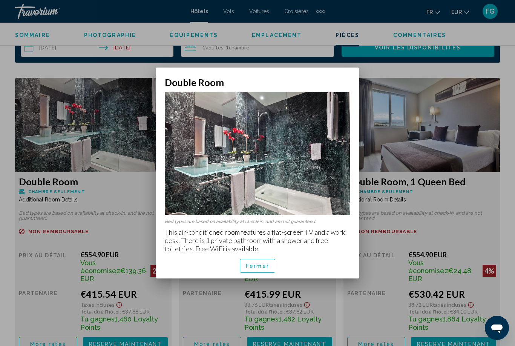
click at [249, 279] on div at bounding box center [257, 173] width 515 height 346
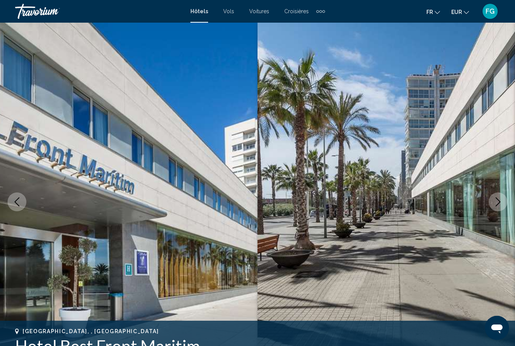
scroll to position [1218, 0]
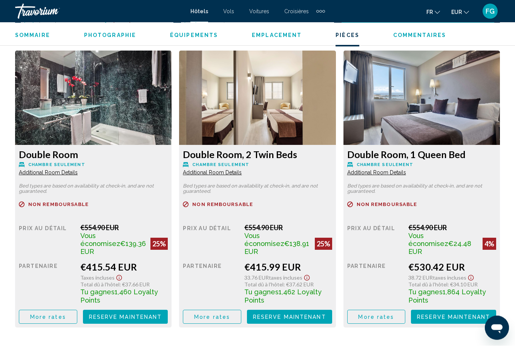
click at [149, 314] on span "Reserve maintenant" at bounding box center [125, 317] width 73 height 6
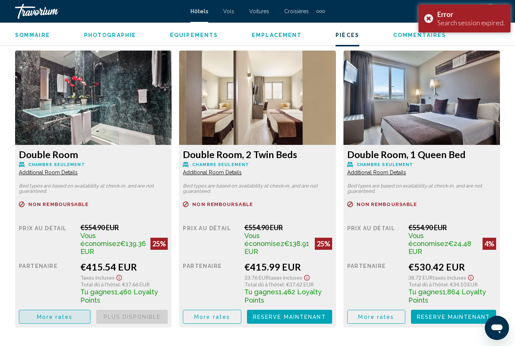
click at [79, 310] on button "More rates" at bounding box center [55, 317] width 72 height 14
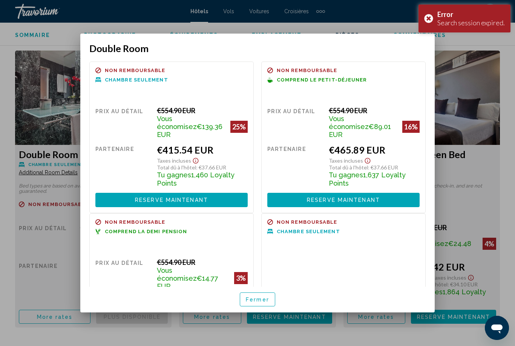
scroll to position [0, 0]
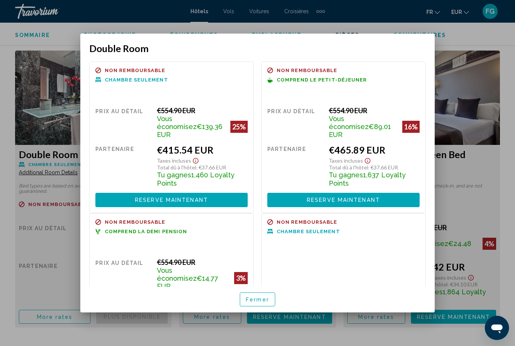
click at [379, 197] on span "Reserve maintenant" at bounding box center [343, 200] width 73 height 6
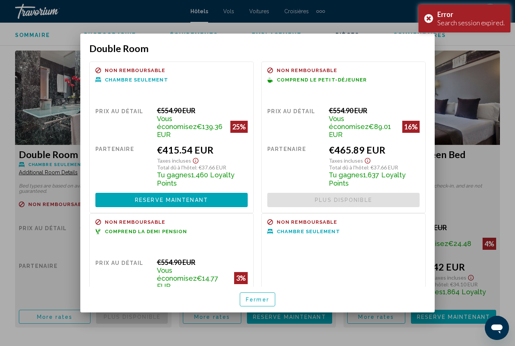
click at [428, 23] on div "Error Search session expired." at bounding box center [465, 19] width 92 height 28
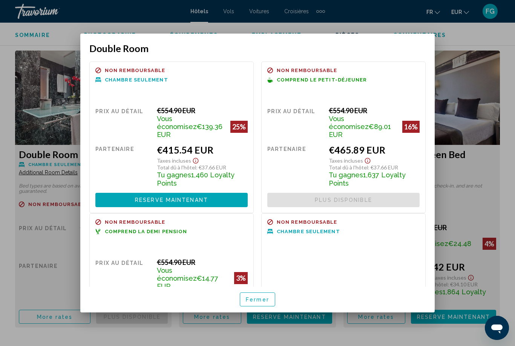
click at [474, 214] on div at bounding box center [257, 173] width 515 height 346
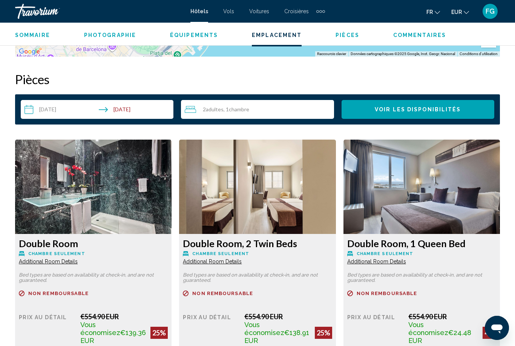
scroll to position [1158, 0]
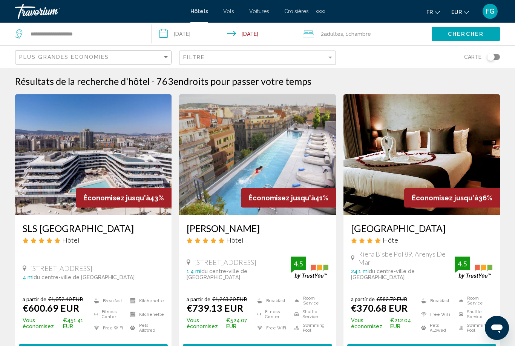
click at [492, 14] on span "FG" at bounding box center [490, 12] width 9 height 8
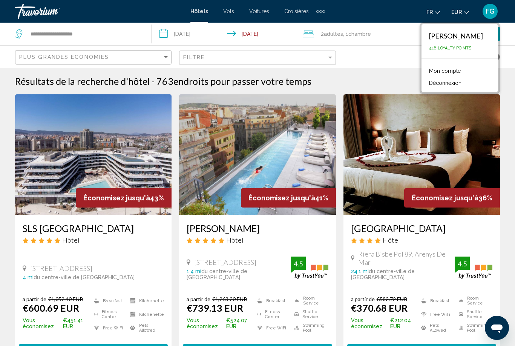
click at [462, 83] on button "Déconnexion" at bounding box center [446, 83] width 40 height 10
